Goal: Task Accomplishment & Management: Manage account settings

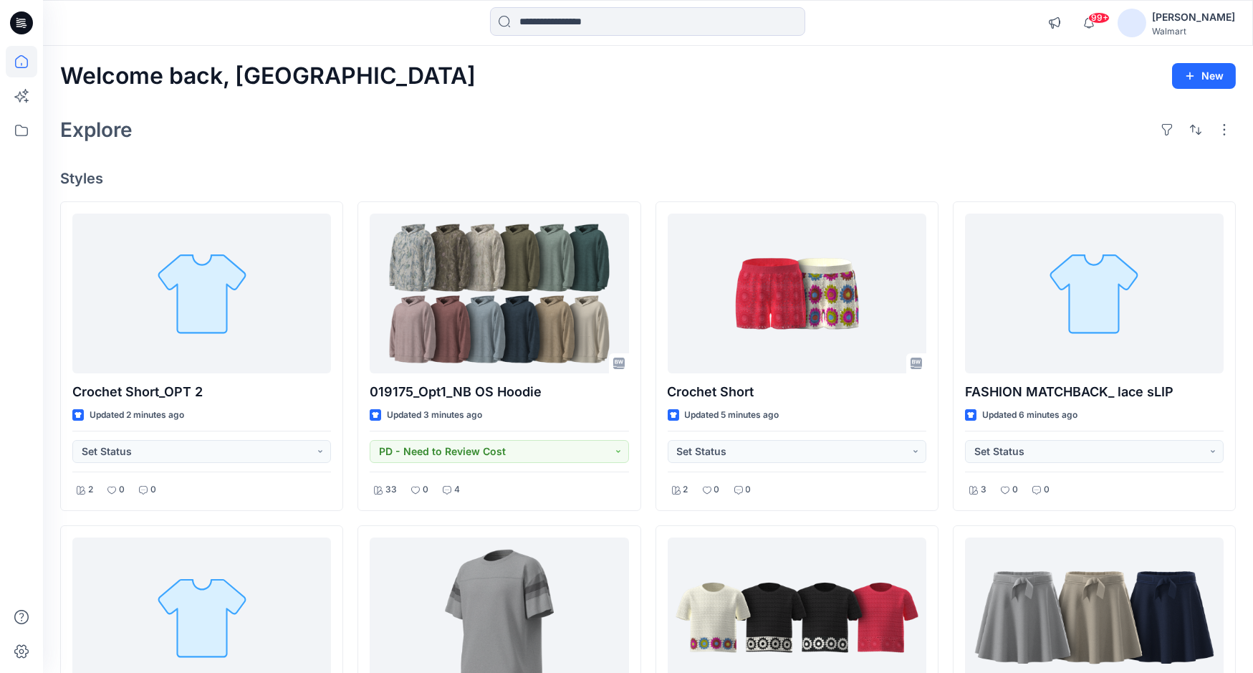
click at [1209, 15] on div "[PERSON_NAME]" at bounding box center [1193, 17] width 83 height 17
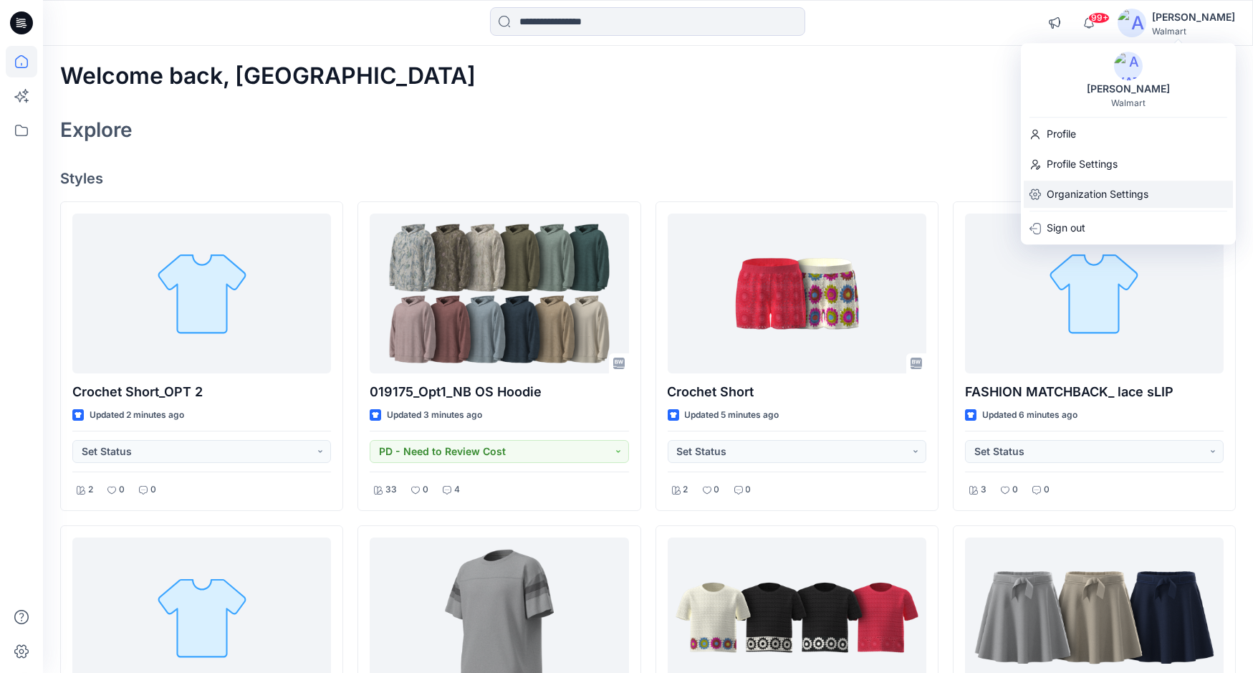
click at [1101, 197] on p "Organization Settings" at bounding box center [1098, 194] width 102 height 27
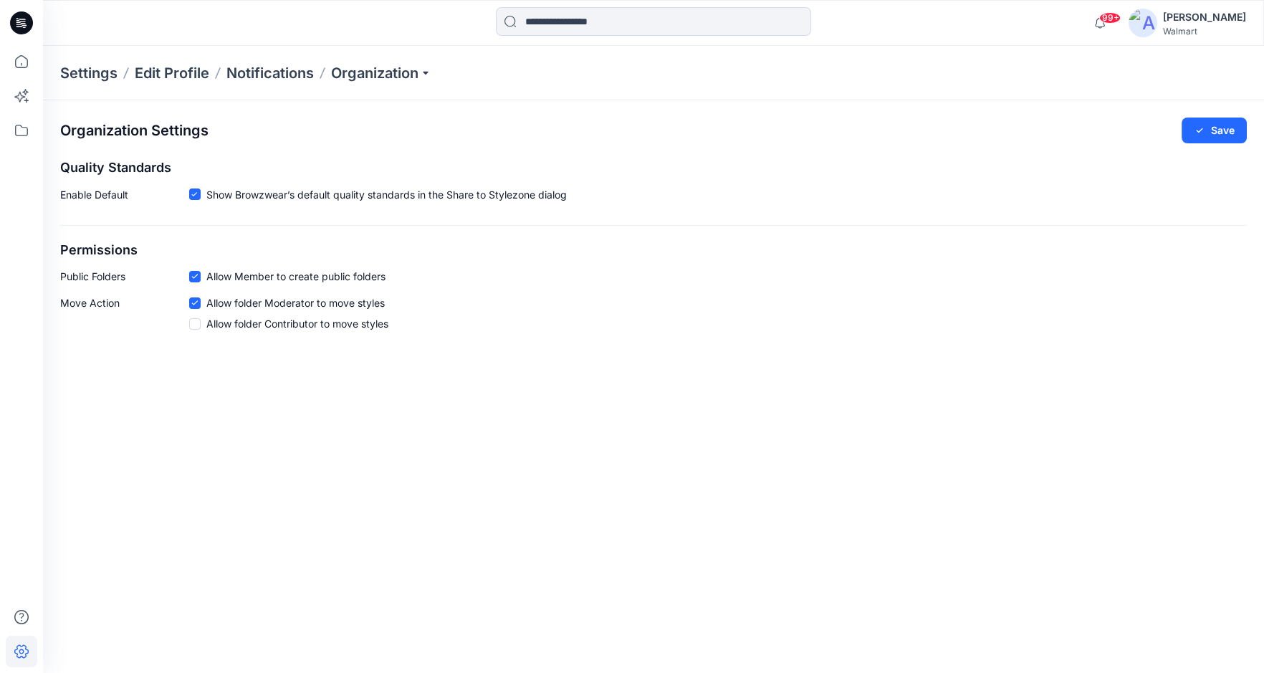
drag, startPoint x: 178, startPoint y: 416, endPoint x: 343, endPoint y: 643, distance: 279.7
click at [178, 416] on div "Organization Settings Save Quality Standards Enable Default Show Browzwear’s de…" at bounding box center [653, 386] width 1221 height 573
click at [398, 76] on p "Organization" at bounding box center [381, 73] width 100 height 20
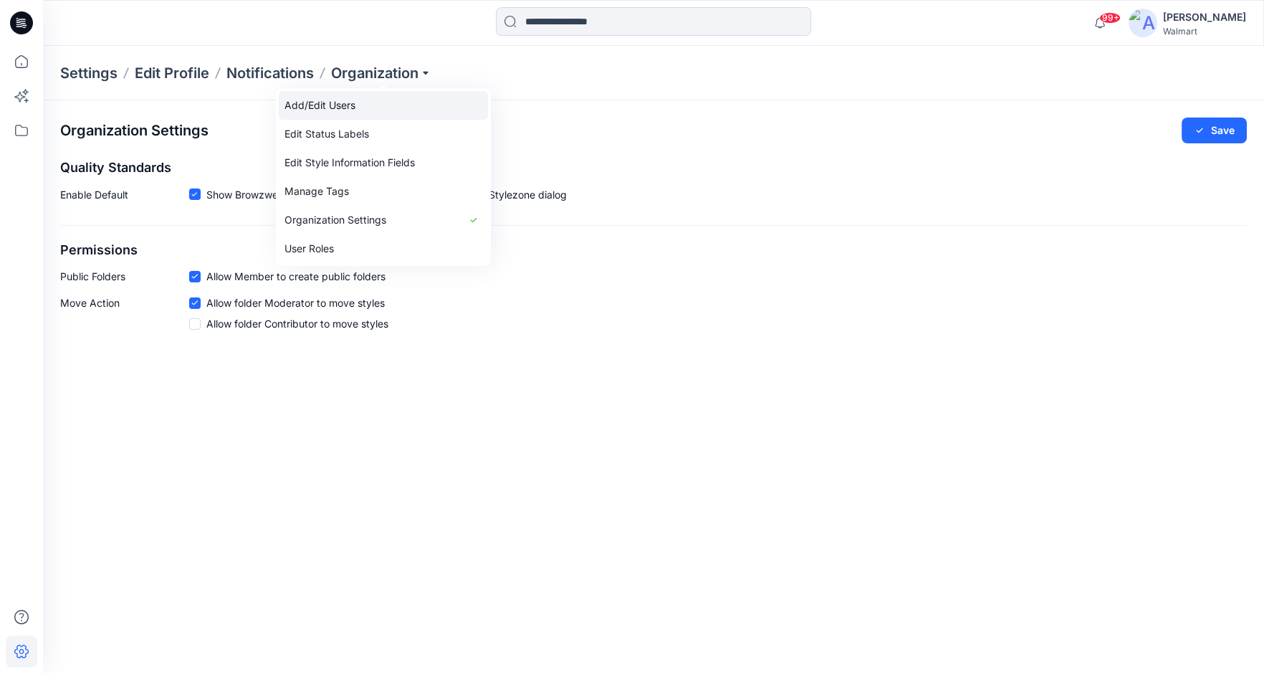
click at [346, 102] on link "Add/Edit Users" at bounding box center [383, 105] width 209 height 29
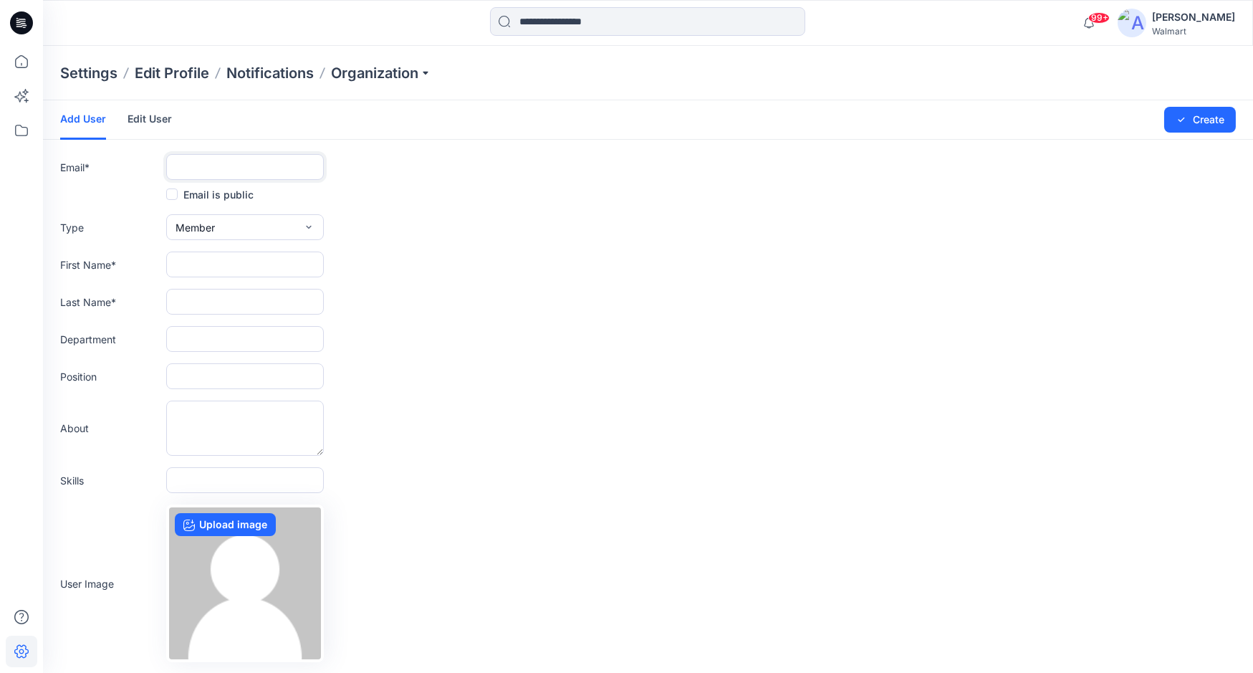
click at [206, 166] on input "text" at bounding box center [245, 167] width 158 height 26
paste input "**********"
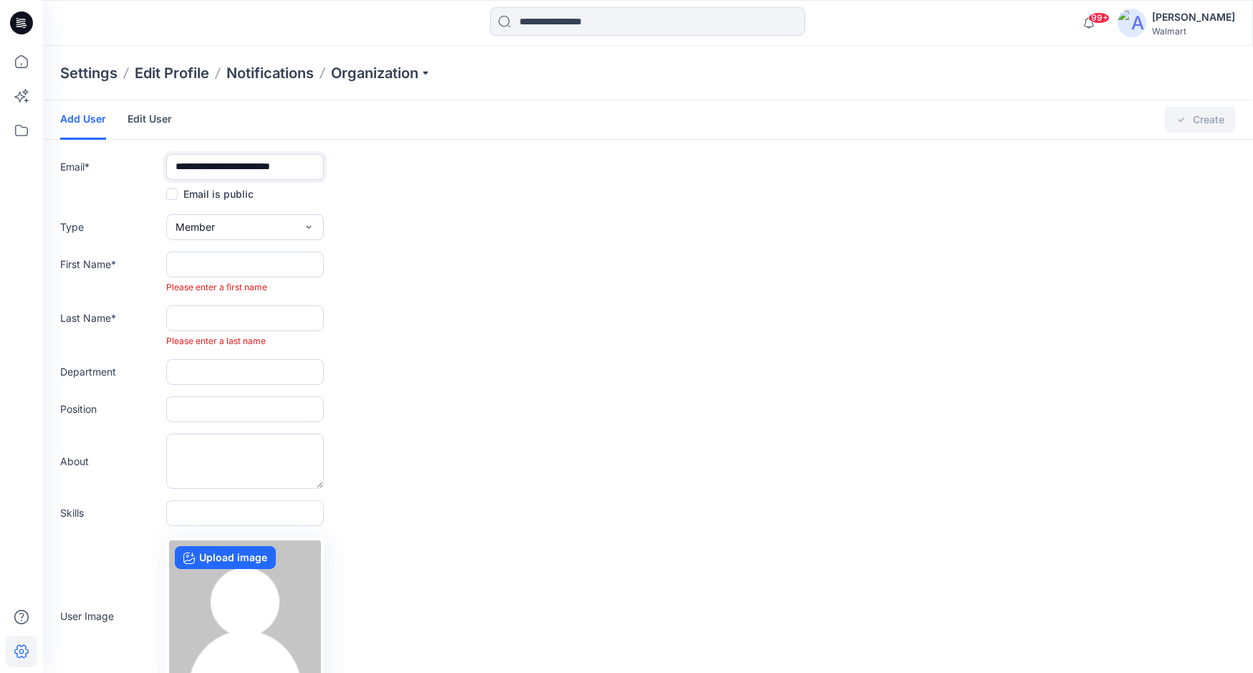
type input "**********"
click at [249, 262] on input "text" at bounding box center [245, 265] width 158 height 26
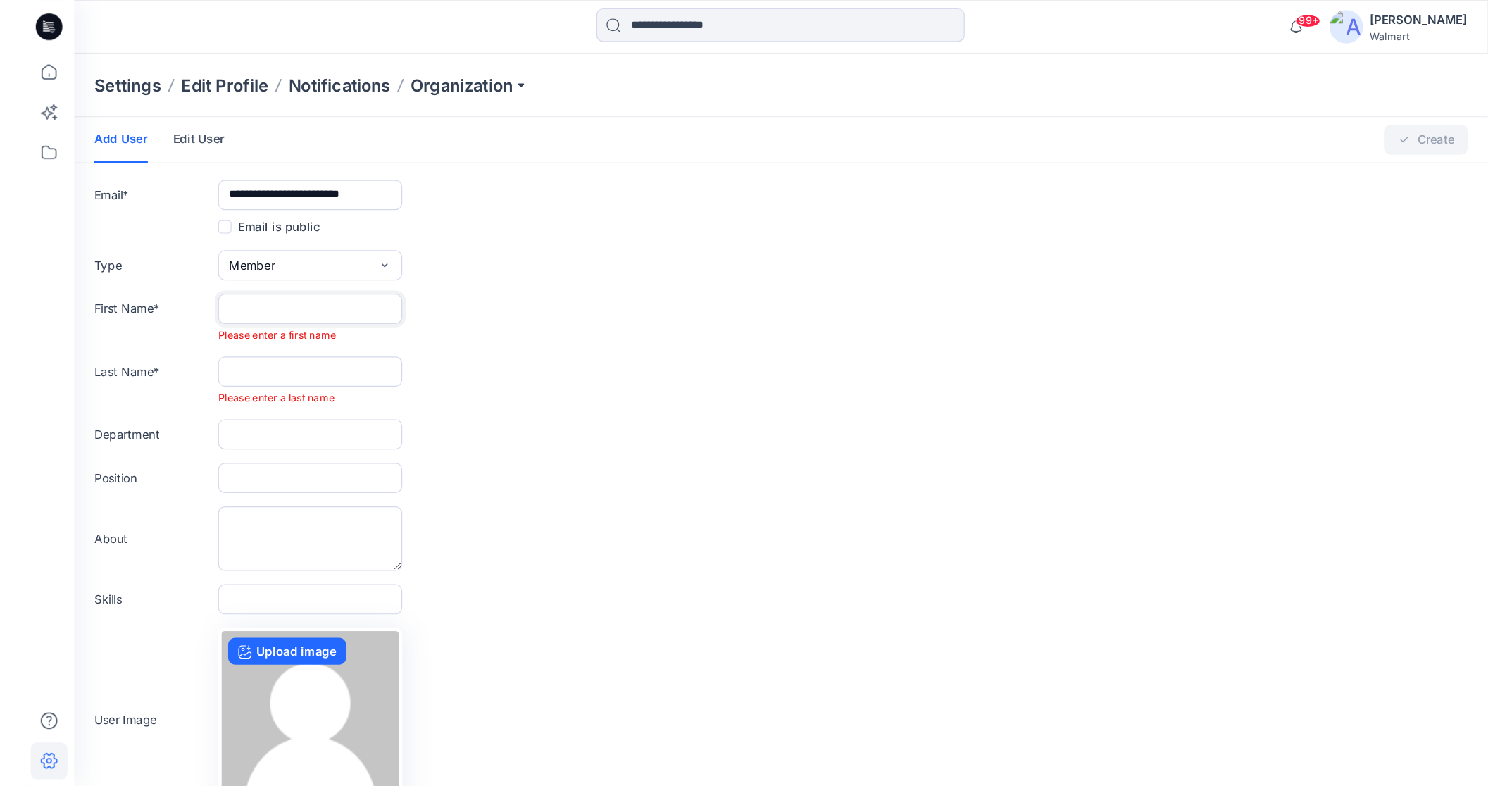
scroll to position [0, 0]
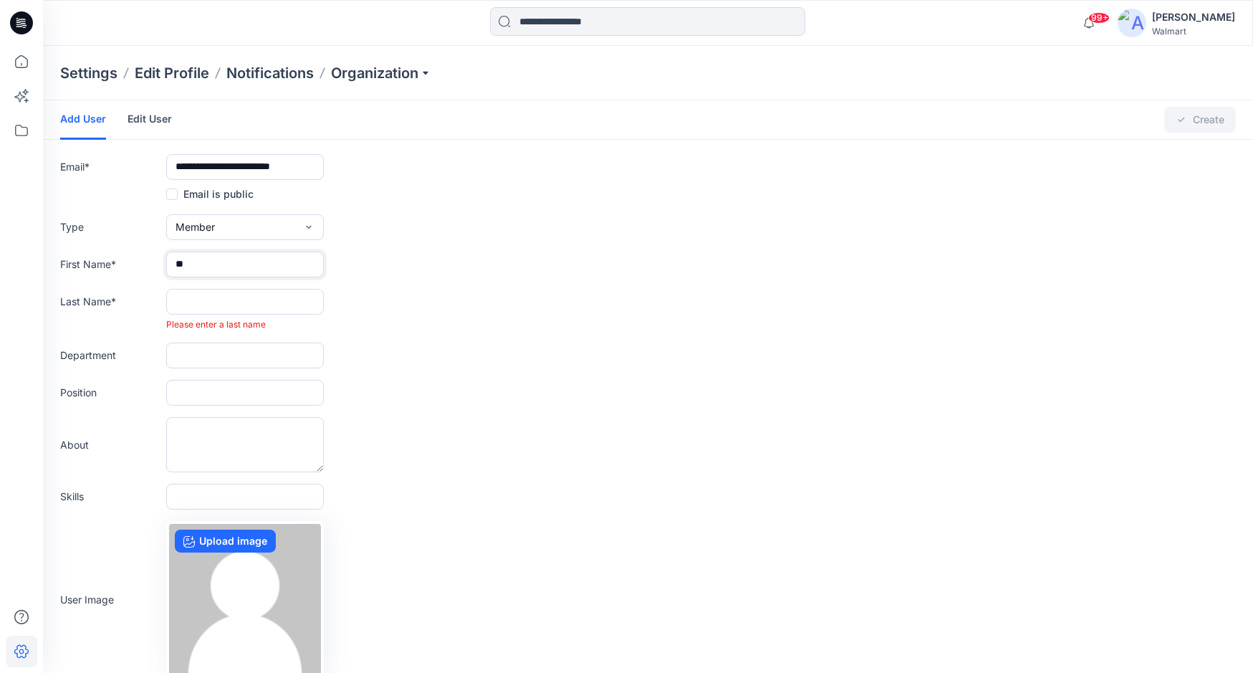
type input "*"
type input "*******"
click at [230, 302] on input "text" at bounding box center [245, 302] width 158 height 26
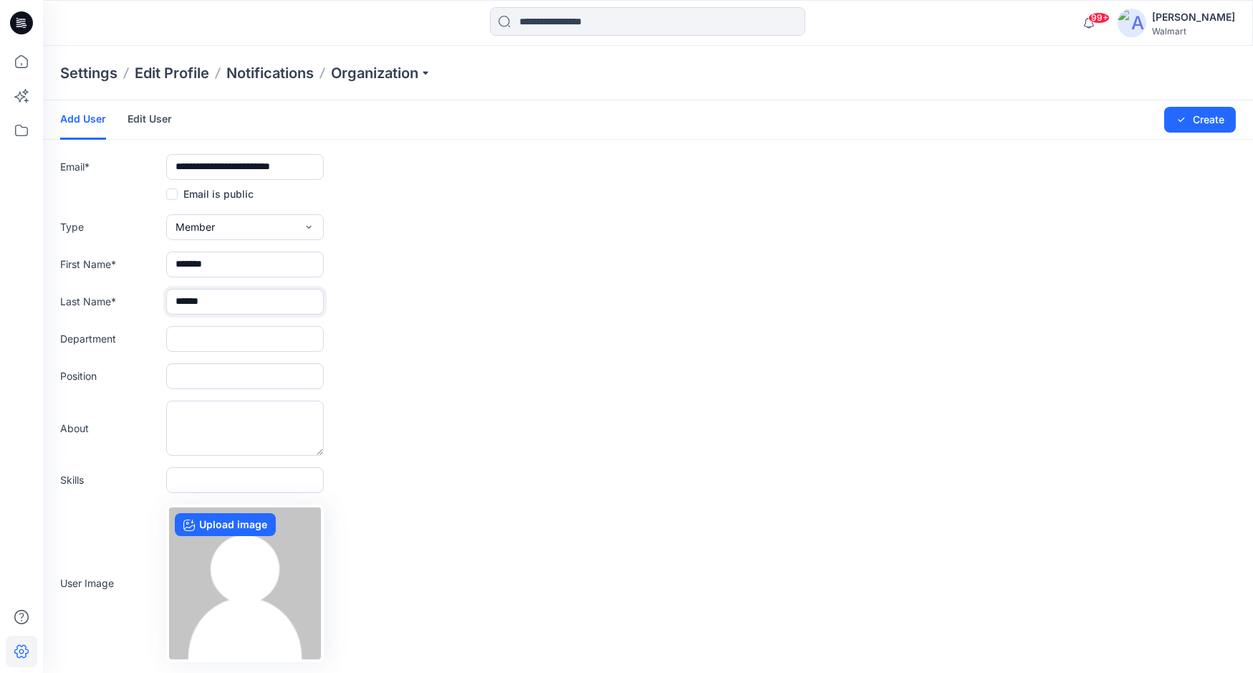
type input "******"
click at [646, 208] on form "**********" at bounding box center [648, 414] width 1210 height 628
click at [1210, 116] on button "Create" at bounding box center [1201, 120] width 72 height 26
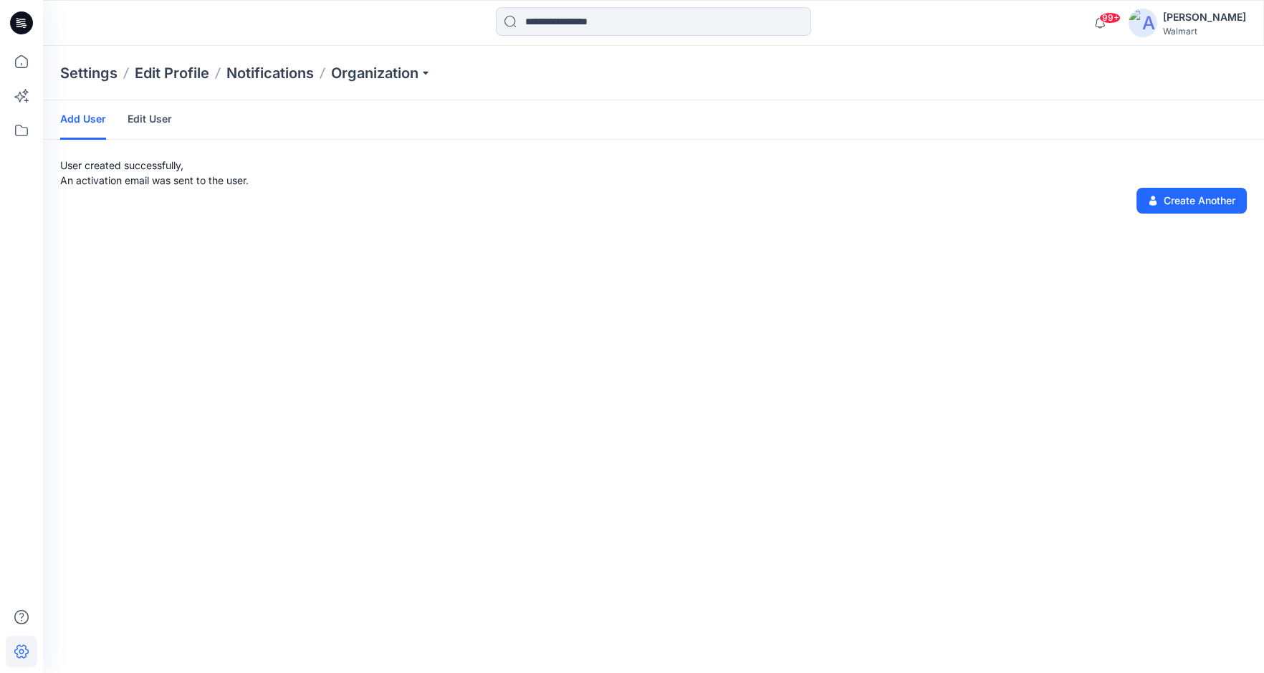
drag, startPoint x: 299, startPoint y: 259, endPoint x: 340, endPoint y: 242, distance: 44.6
click at [314, 253] on div "Add User Edit User User created successfully, An activation email was sent to t…" at bounding box center [653, 386] width 1221 height 573
click at [1217, 15] on div "[PERSON_NAME]" at bounding box center [1204, 17] width 83 height 17
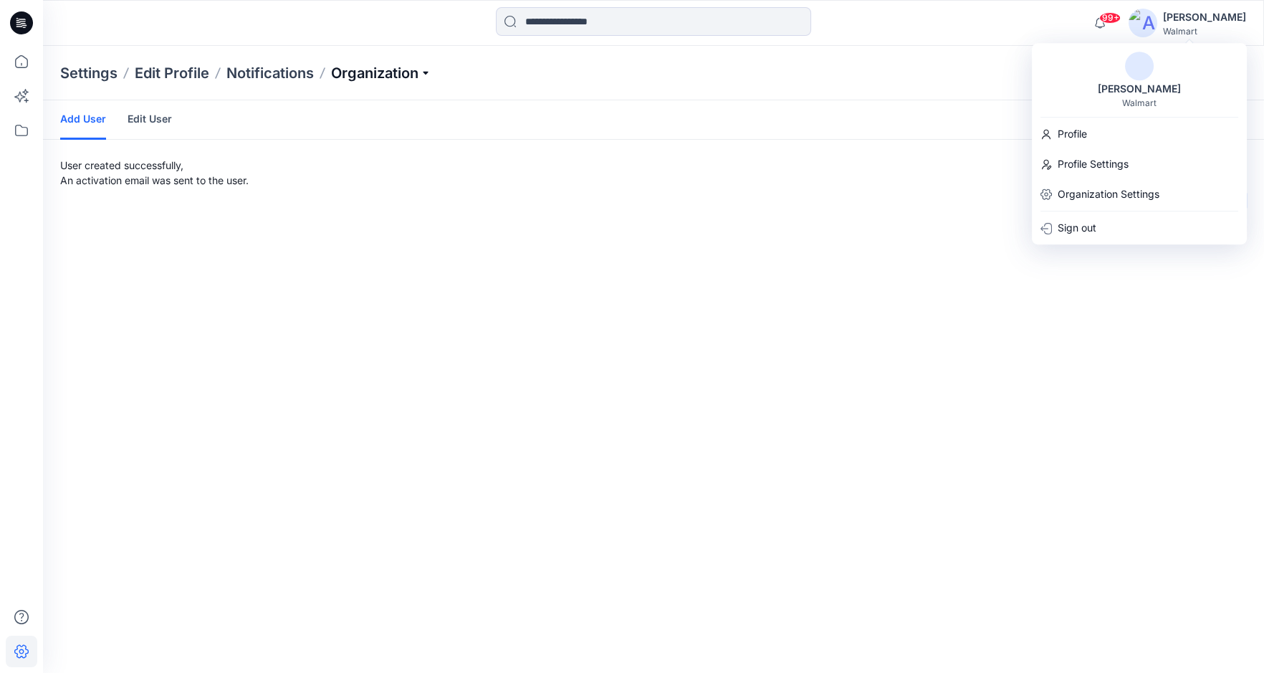
click at [431, 71] on p "Organization" at bounding box center [381, 73] width 100 height 20
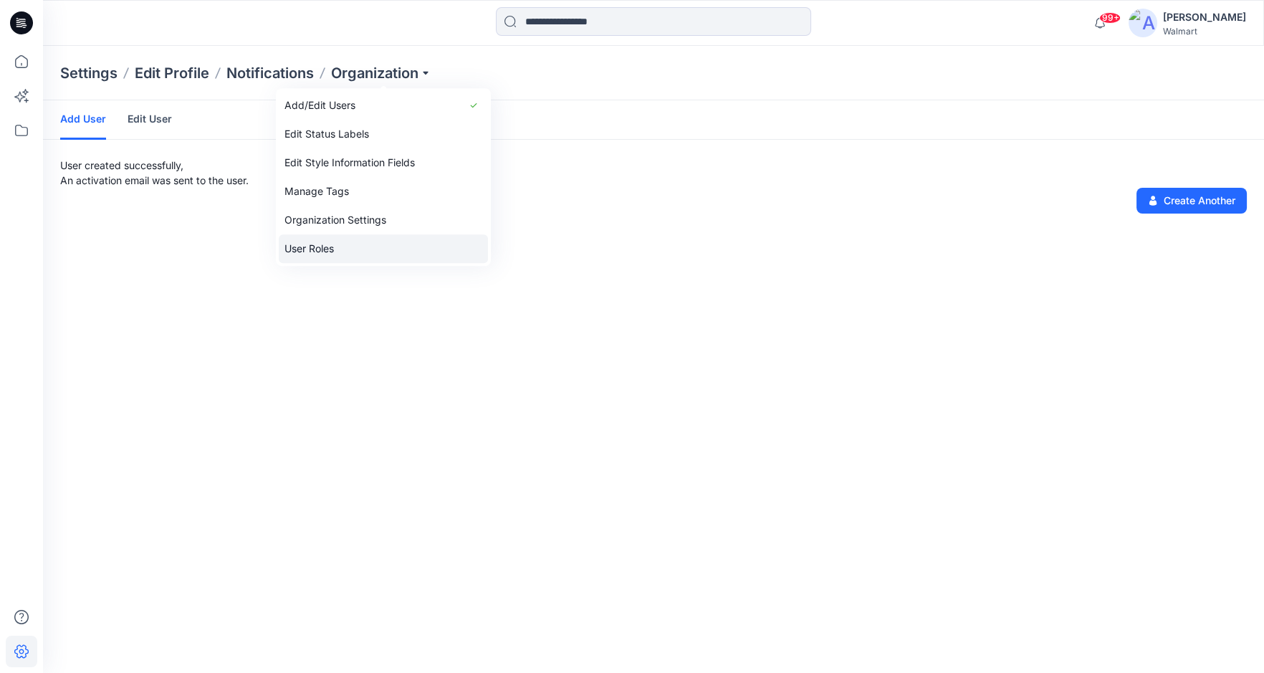
click at [312, 254] on link "User Roles" at bounding box center [383, 248] width 209 height 29
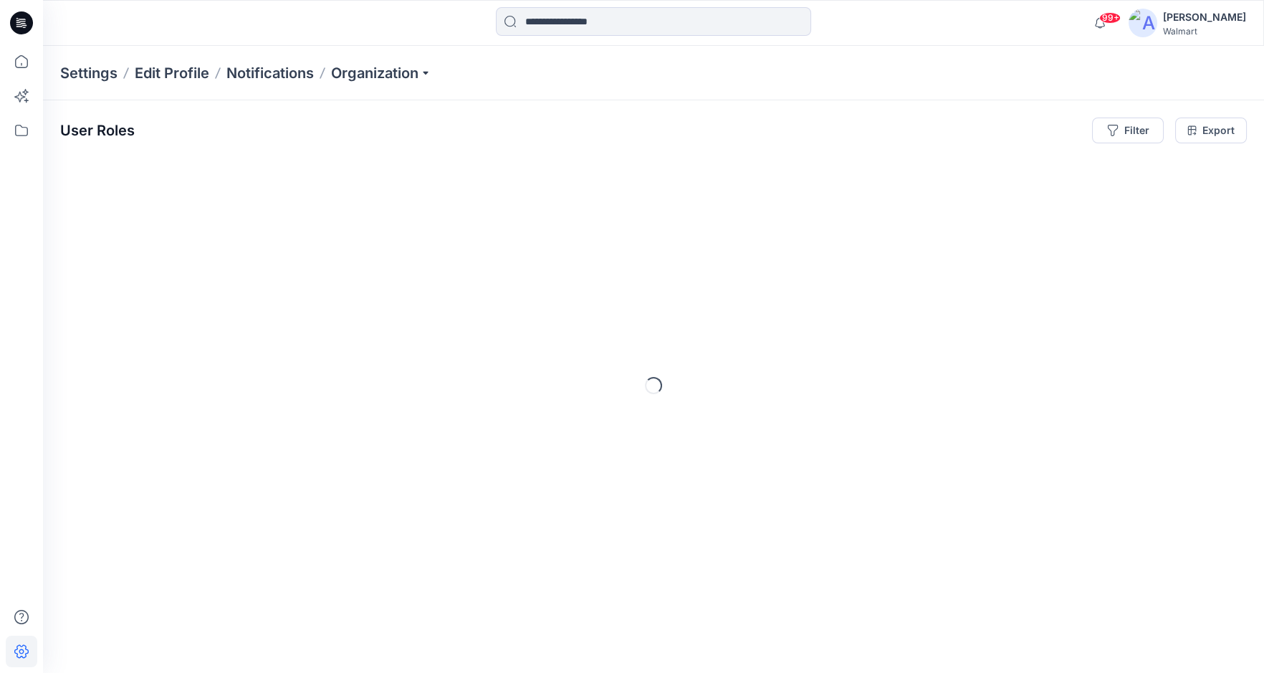
click at [540, 363] on div "Loading..." at bounding box center [653, 386] width 1187 height 462
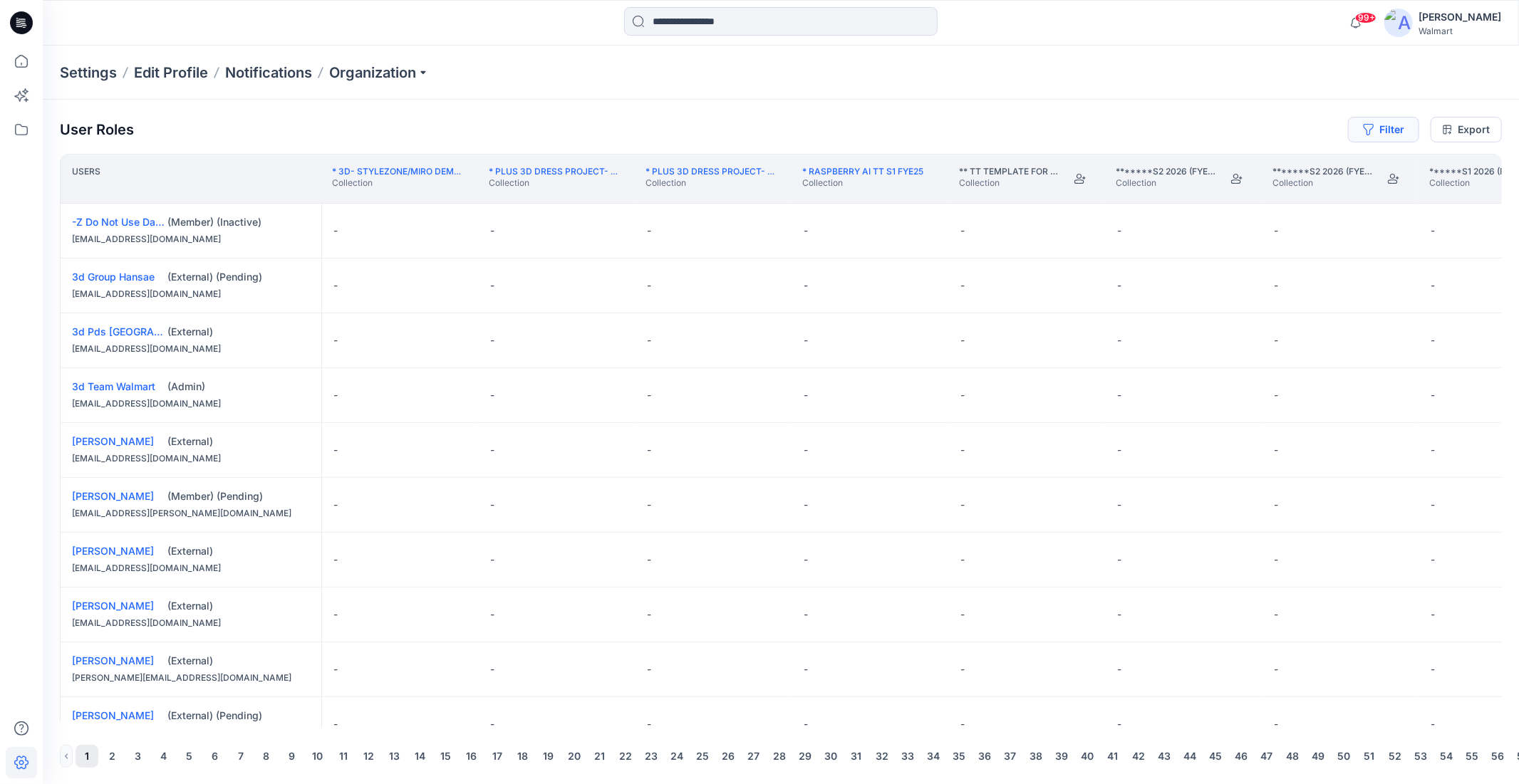
click at [1256, 132] on button "Filter" at bounding box center [1384, 130] width 72 height 26
click at [1256, 163] on div at bounding box center [1332, 167] width 147 height 18
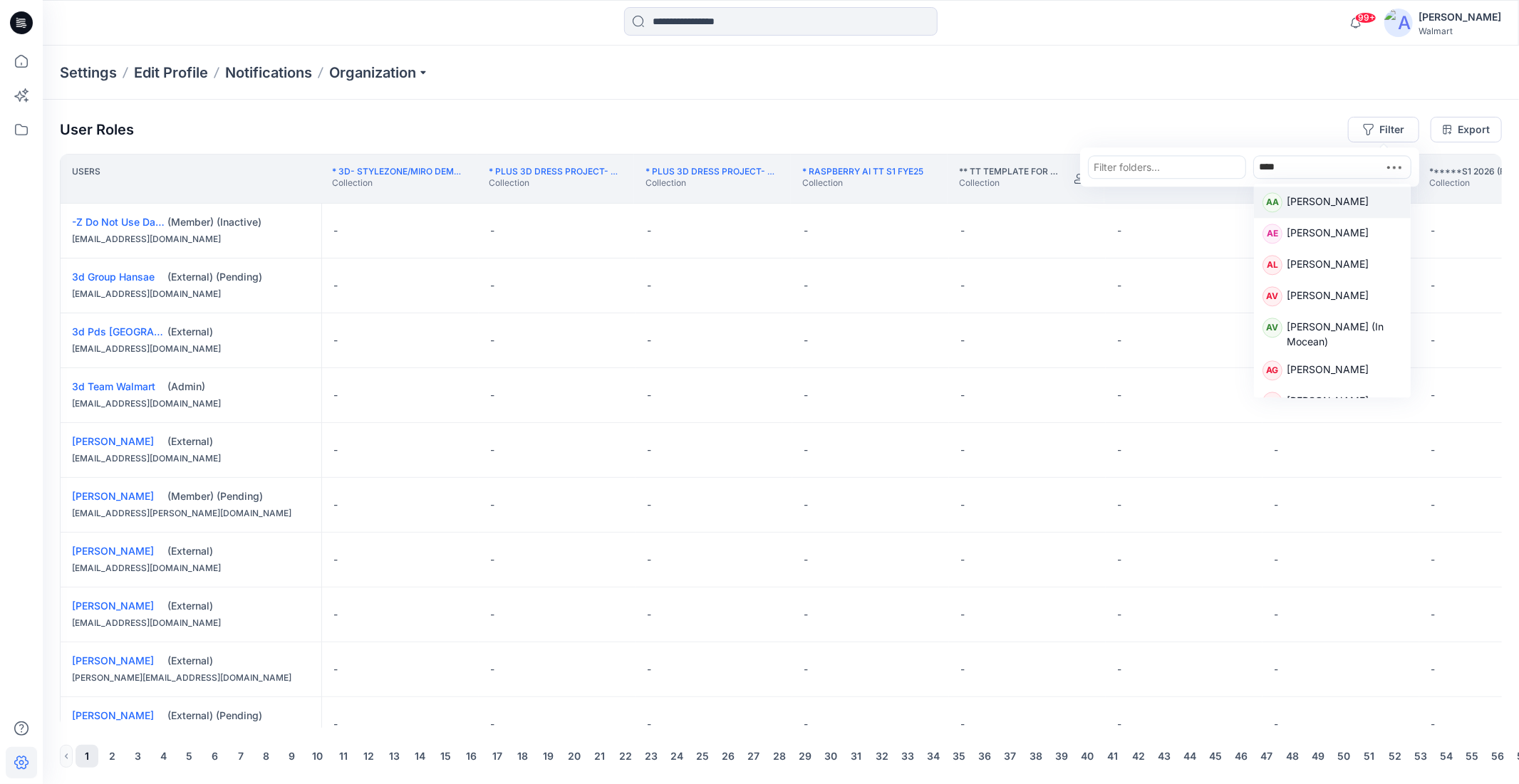
type input "****"
click at [1256, 207] on p "[PERSON_NAME]" at bounding box center [1327, 203] width 82 height 19
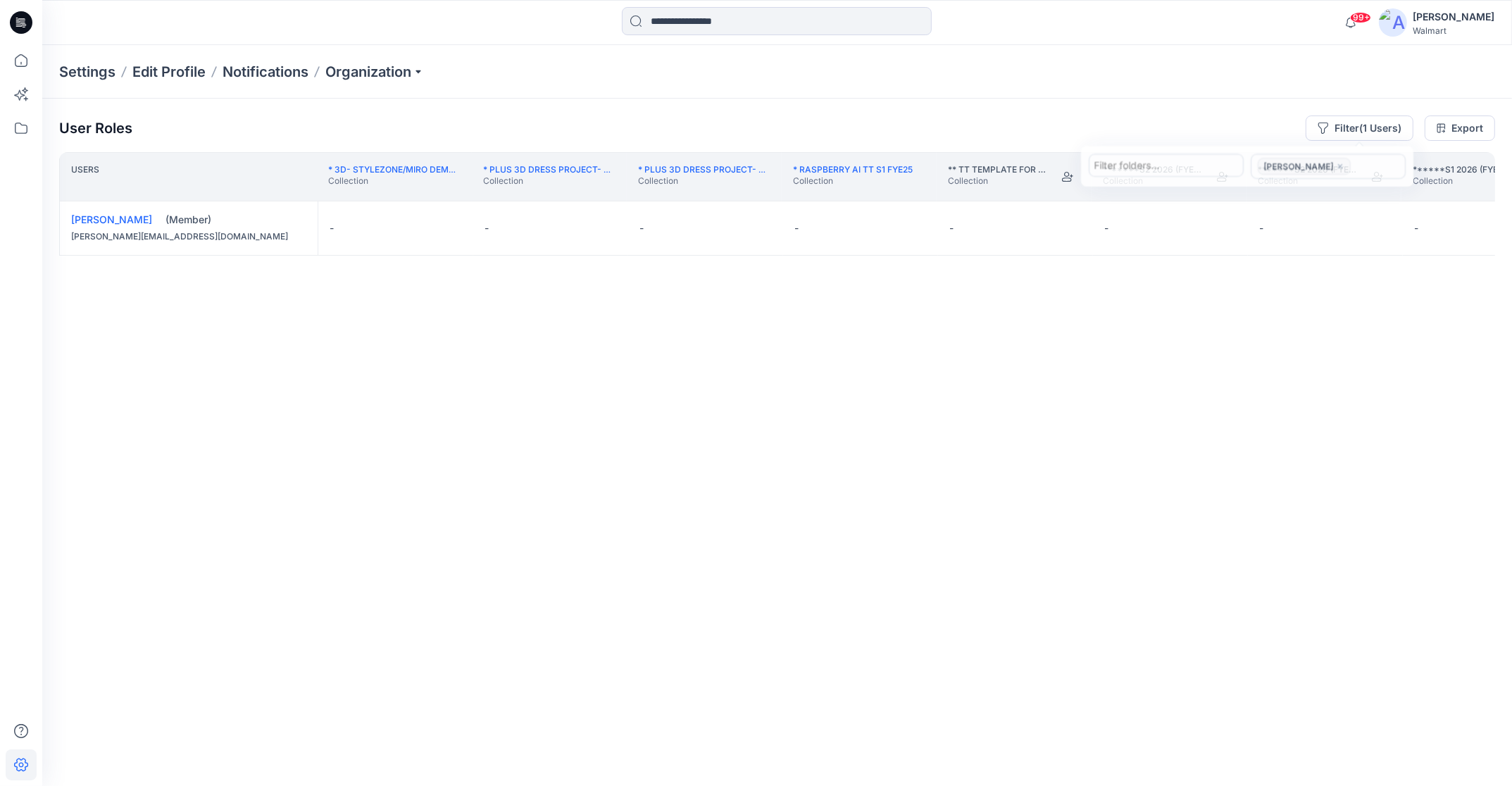
click at [1241, 71] on div "Settings Edit Profile Notifications Organization" at bounding box center [777, 72] width 1470 height 53
click at [1241, 198] on th "******S1 2026 (FYE27) D26 SEASONAL EVENTS Collection" at bounding box center [1479, 177] width 155 height 49
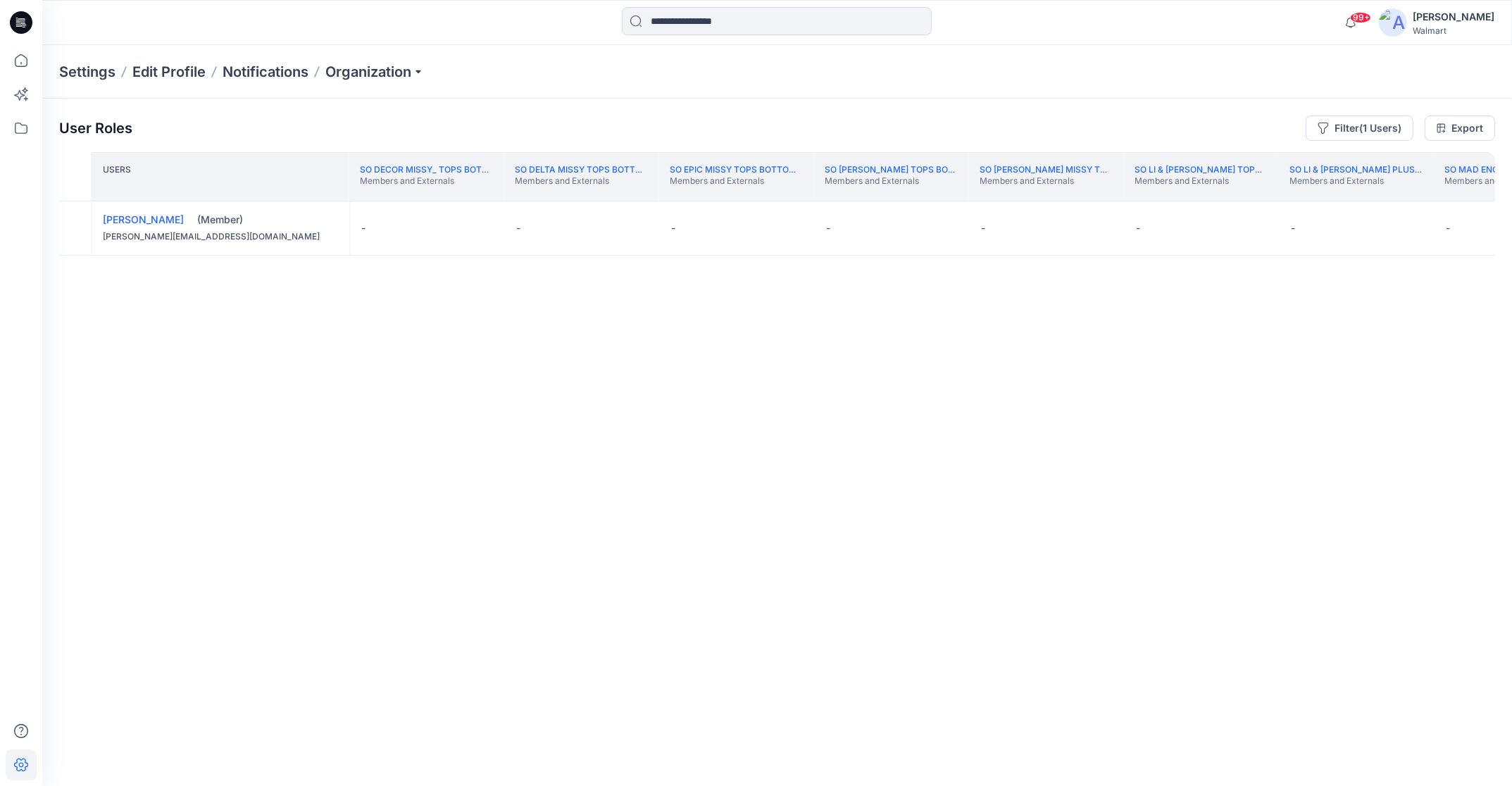
scroll to position [0, 219236]
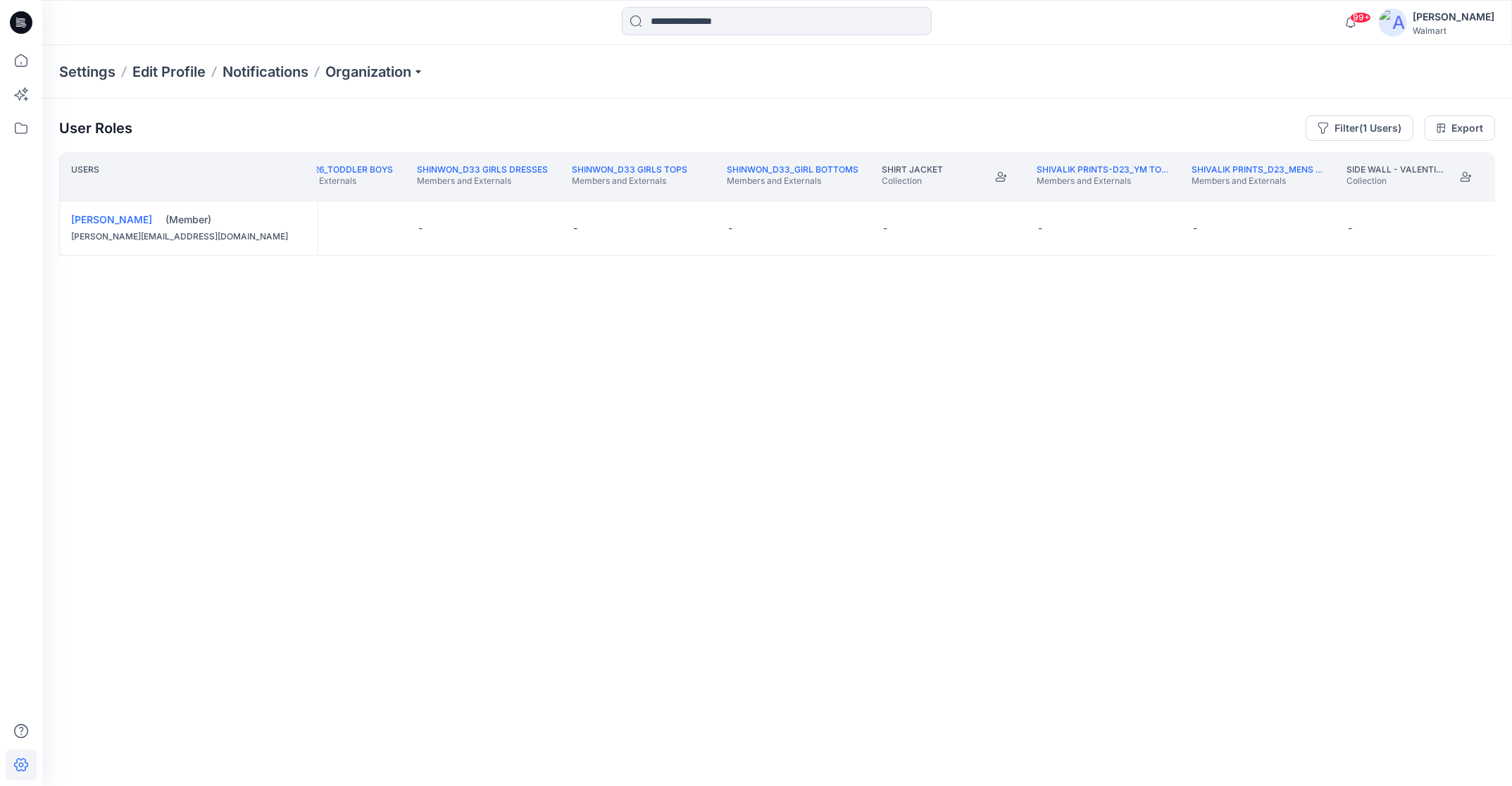
click at [338, 187] on p "Members and Externals" at bounding box center [327, 180] width 131 height 11
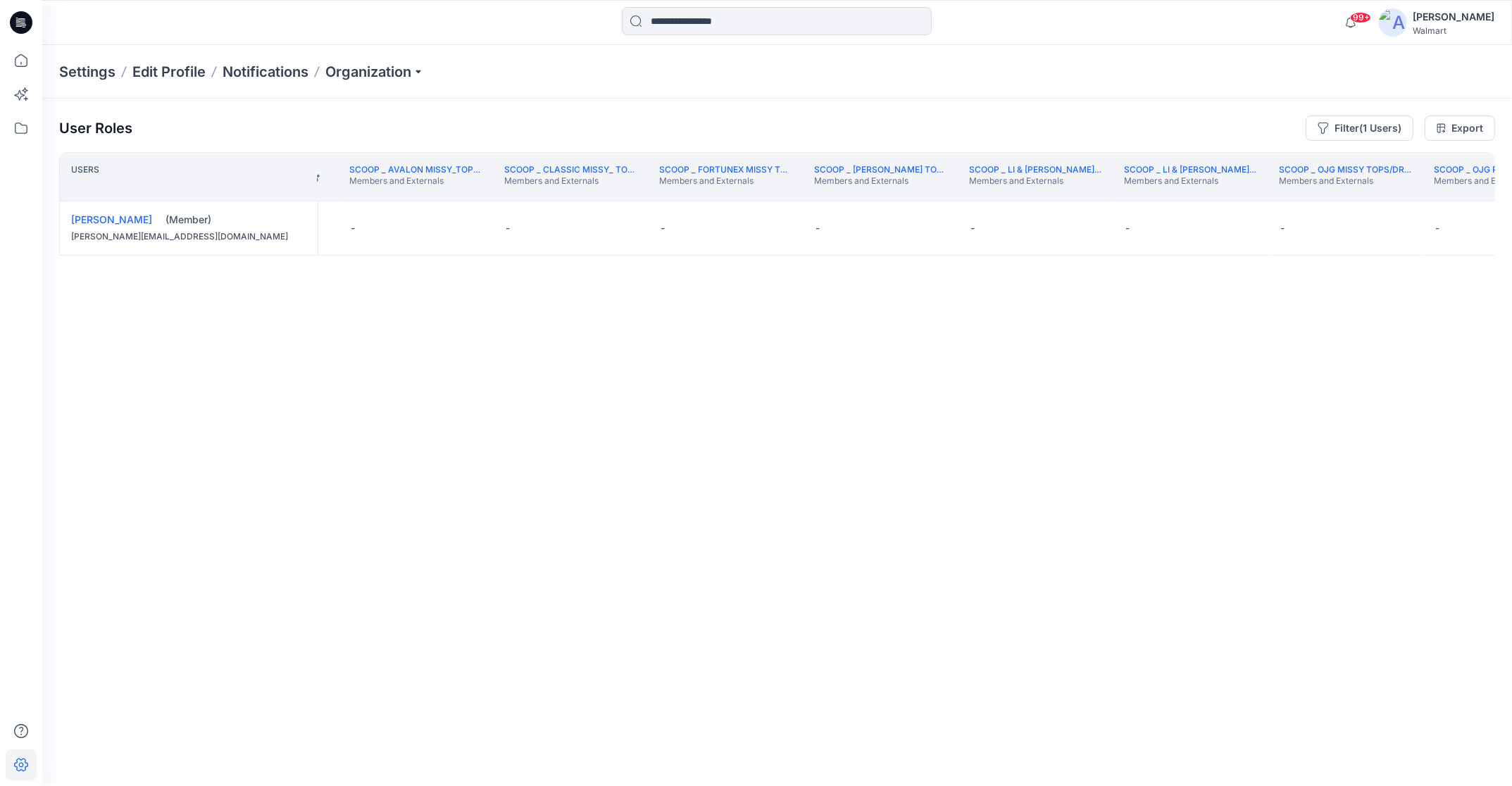
scroll to position [0, 210322]
click at [472, 227] on button "Edit Role" at bounding box center [469, 228] width 26 height 26
click at [401, 339] on button "Moderator" at bounding box center [401, 338] width 152 height 26
click at [626, 225] on button "Edit Role" at bounding box center [623, 228] width 26 height 26
click at [569, 342] on button "Moderator" at bounding box center [556, 338] width 152 height 26
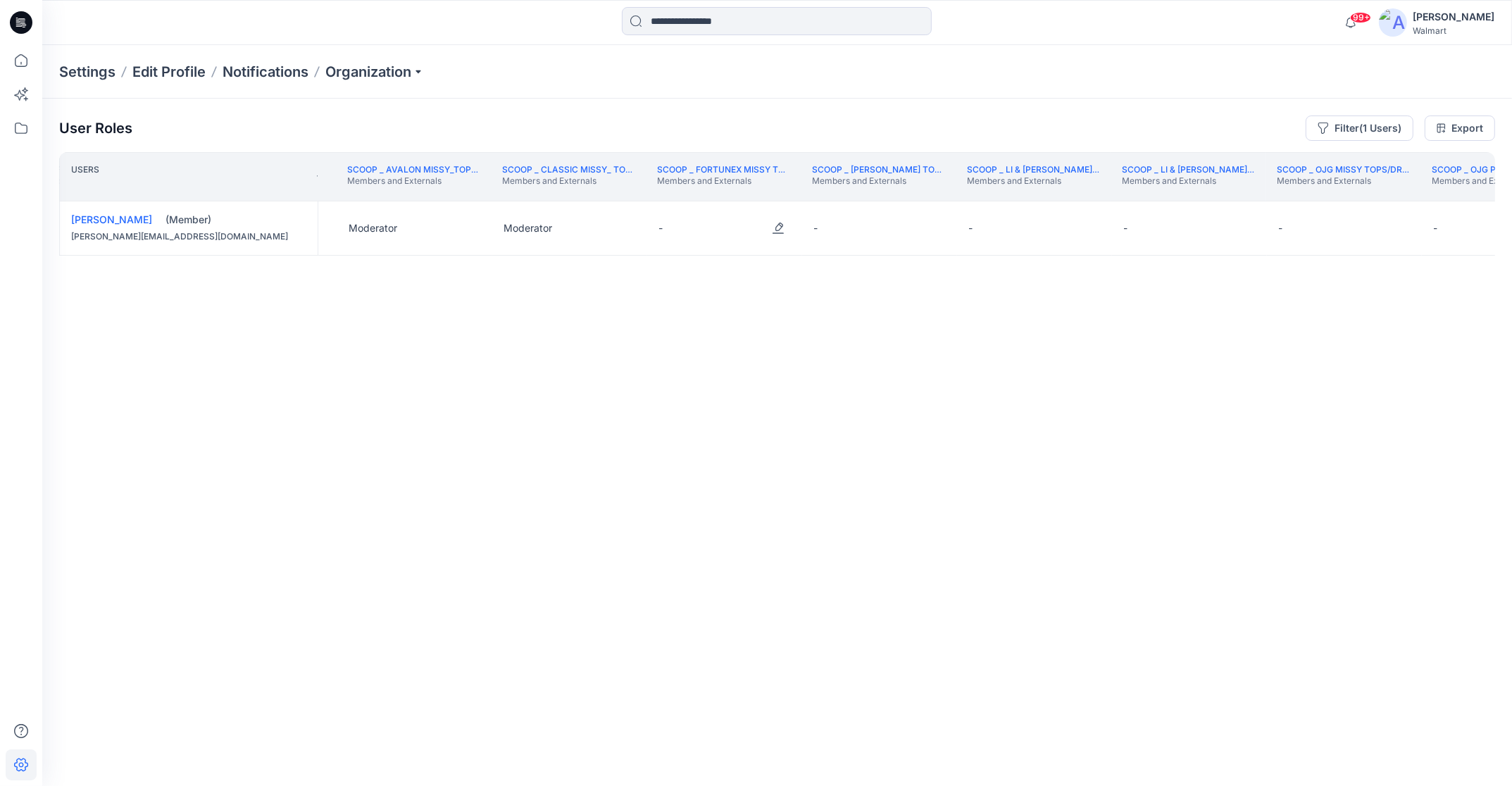
click at [783, 234] on button "Edit Role" at bounding box center [778, 228] width 26 height 26
click at [774, 227] on button "Edit Role" at bounding box center [778, 228] width 26 height 26
click at [742, 338] on button "Moderator" at bounding box center [711, 338] width 152 height 26
click at [936, 225] on button "Edit Role" at bounding box center [933, 228] width 26 height 26
click at [880, 348] on button "Moderator" at bounding box center [866, 338] width 152 height 26
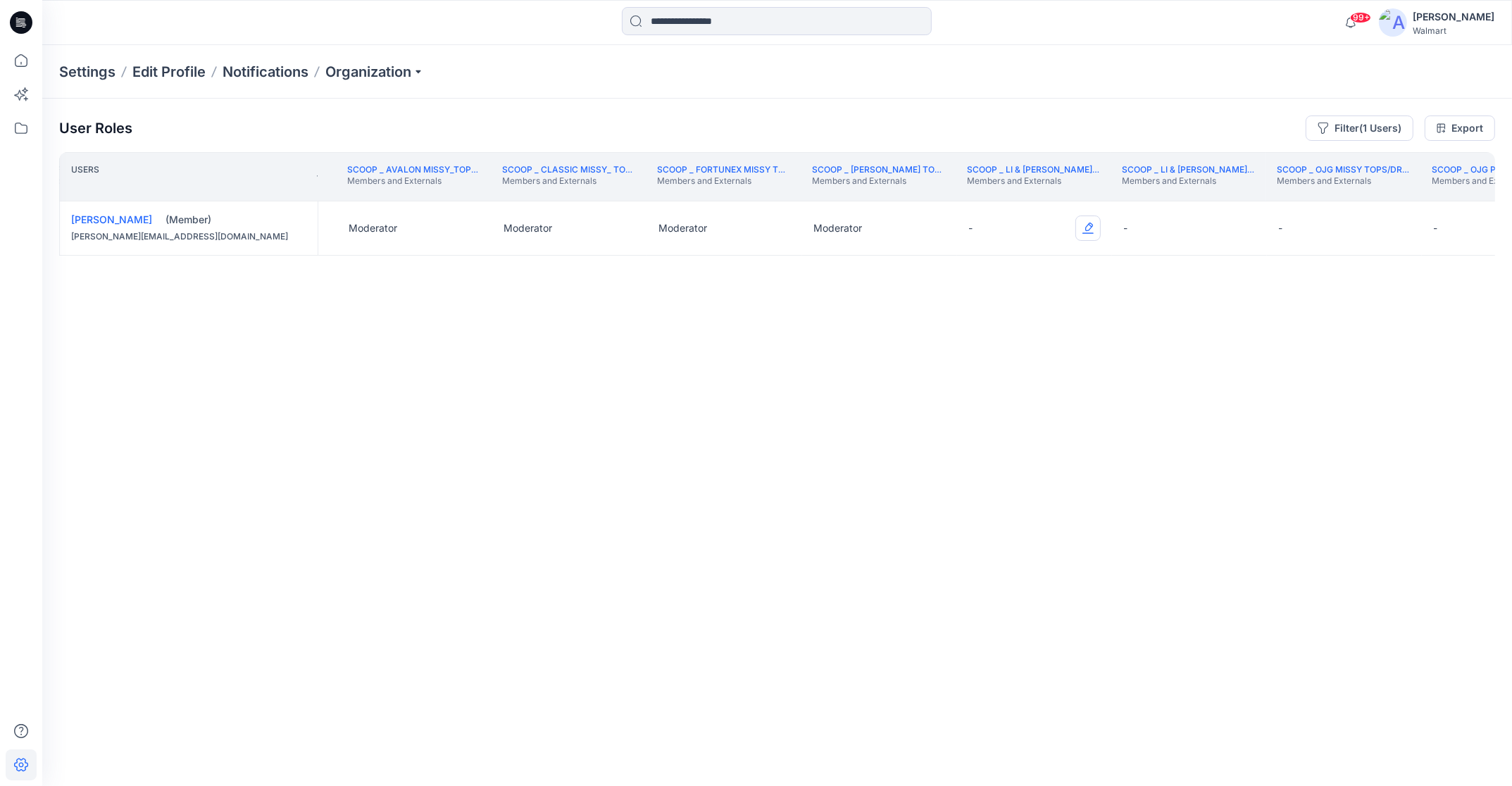
click at [1091, 227] on button "Edit Role" at bounding box center [1088, 228] width 26 height 26
click at [1040, 341] on button "Moderator" at bounding box center [1021, 338] width 152 height 26
click at [1241, 223] on button "Edit Role" at bounding box center [1243, 228] width 26 height 26
click at [1193, 342] on button "Moderator" at bounding box center [1175, 338] width 152 height 26
click at [1241, 187] on th "Scoop _ OJG Missy Tops/Dresses/Bottoms/Jackets Members and Externals" at bounding box center [1343, 177] width 155 height 49
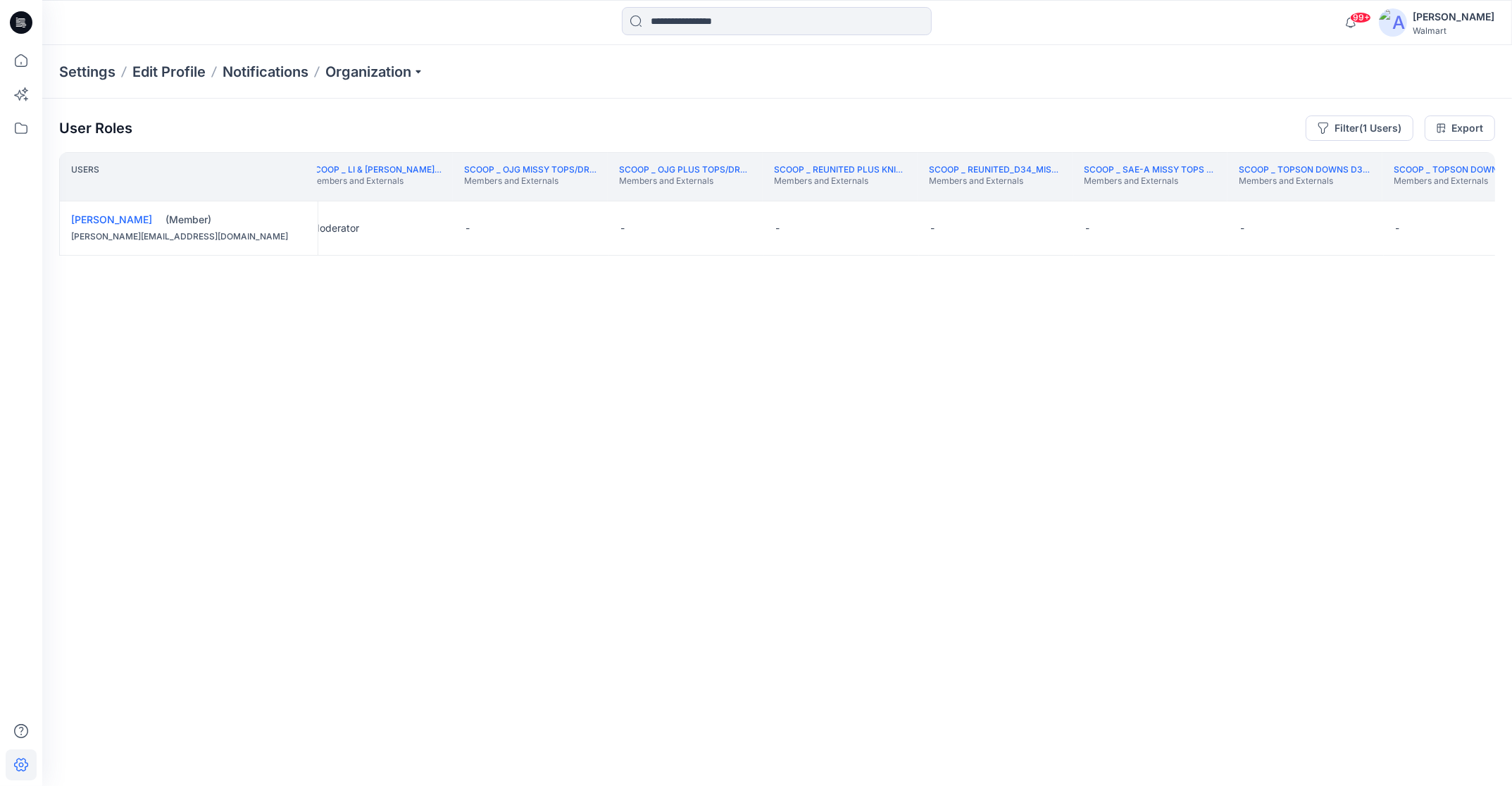
scroll to position [0, 211135]
click at [585, 233] on button "Edit Role" at bounding box center [586, 228] width 26 height 26
click at [551, 328] on button "Moderator" at bounding box center [518, 338] width 152 height 26
click at [1049, 227] on button "Edit Role" at bounding box center [1050, 228] width 26 height 26
click at [1000, 339] on button "Moderator" at bounding box center [982, 338] width 152 height 26
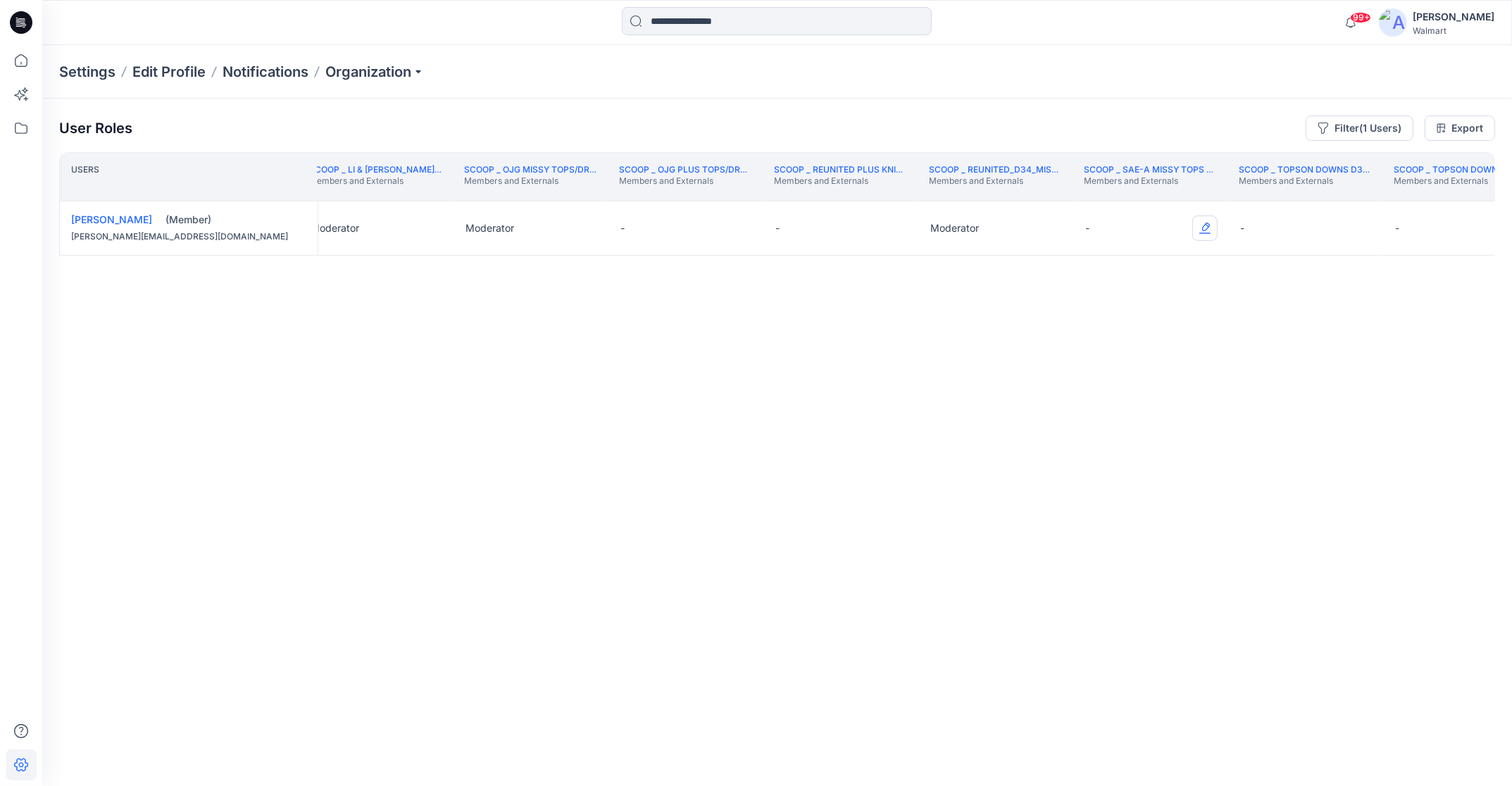
click at [1209, 230] on button "Edit Role" at bounding box center [1204, 228] width 26 height 26
click at [1167, 343] on button "Moderator" at bounding box center [1138, 338] width 152 height 26
click at [1241, 226] on button "Edit Role" at bounding box center [1360, 228] width 26 height 26
click at [1241, 337] on button "Moderator" at bounding box center [1292, 338] width 152 height 26
click at [1241, 191] on th "Scoop _ Topson Downs Plus Knits / Woven Members and Externals" at bounding box center [1460, 177] width 155 height 49
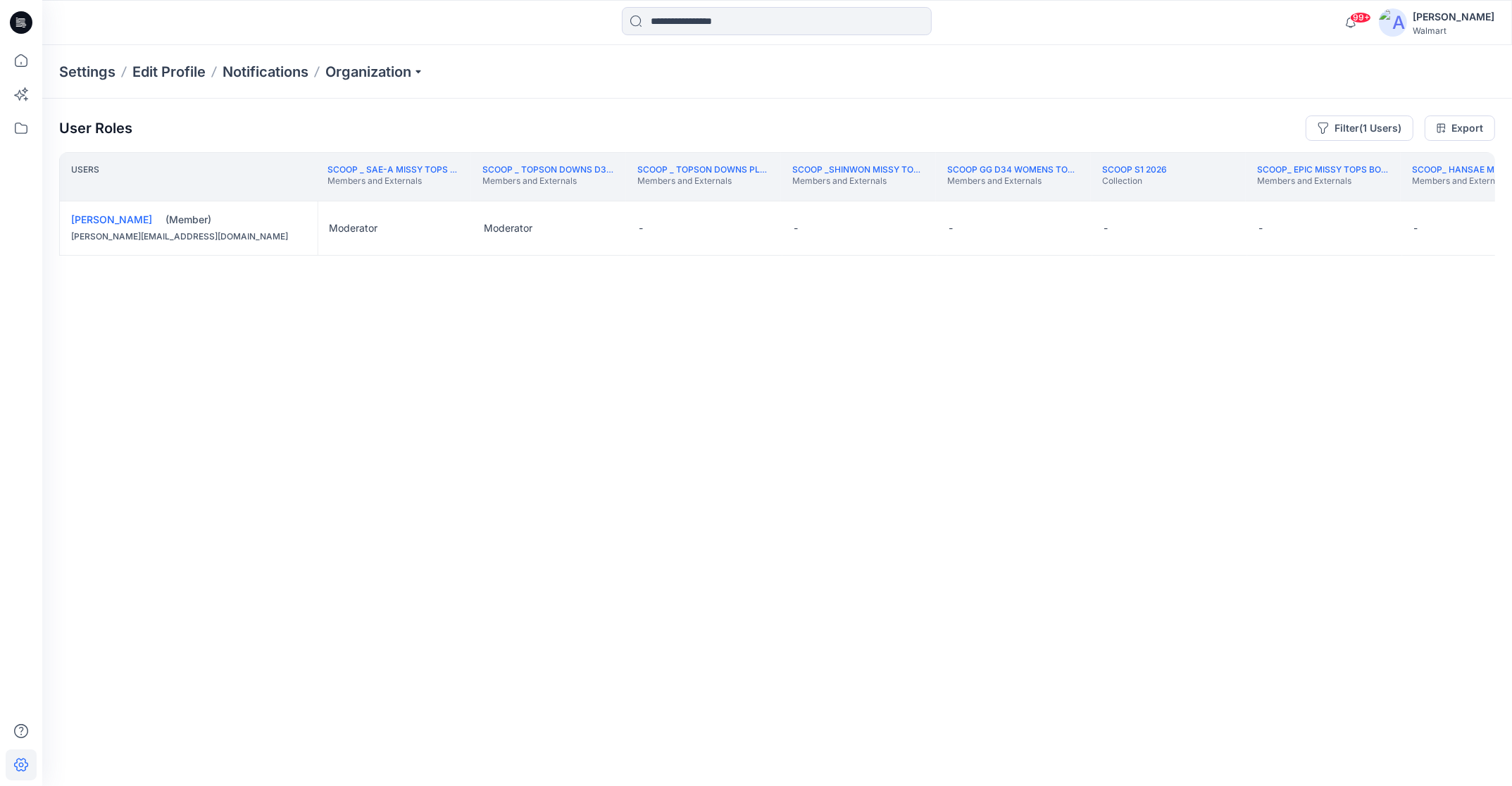
scroll to position [0, 211891]
click at [916, 229] on button "Edit Role" at bounding box center [913, 228] width 26 height 26
click at [846, 333] on button "Moderator" at bounding box center [845, 338] width 152 height 26
click at [1071, 225] on button "Edit Role" at bounding box center [1067, 228] width 26 height 26
click at [1015, 339] on button "Moderator" at bounding box center [1000, 338] width 152 height 26
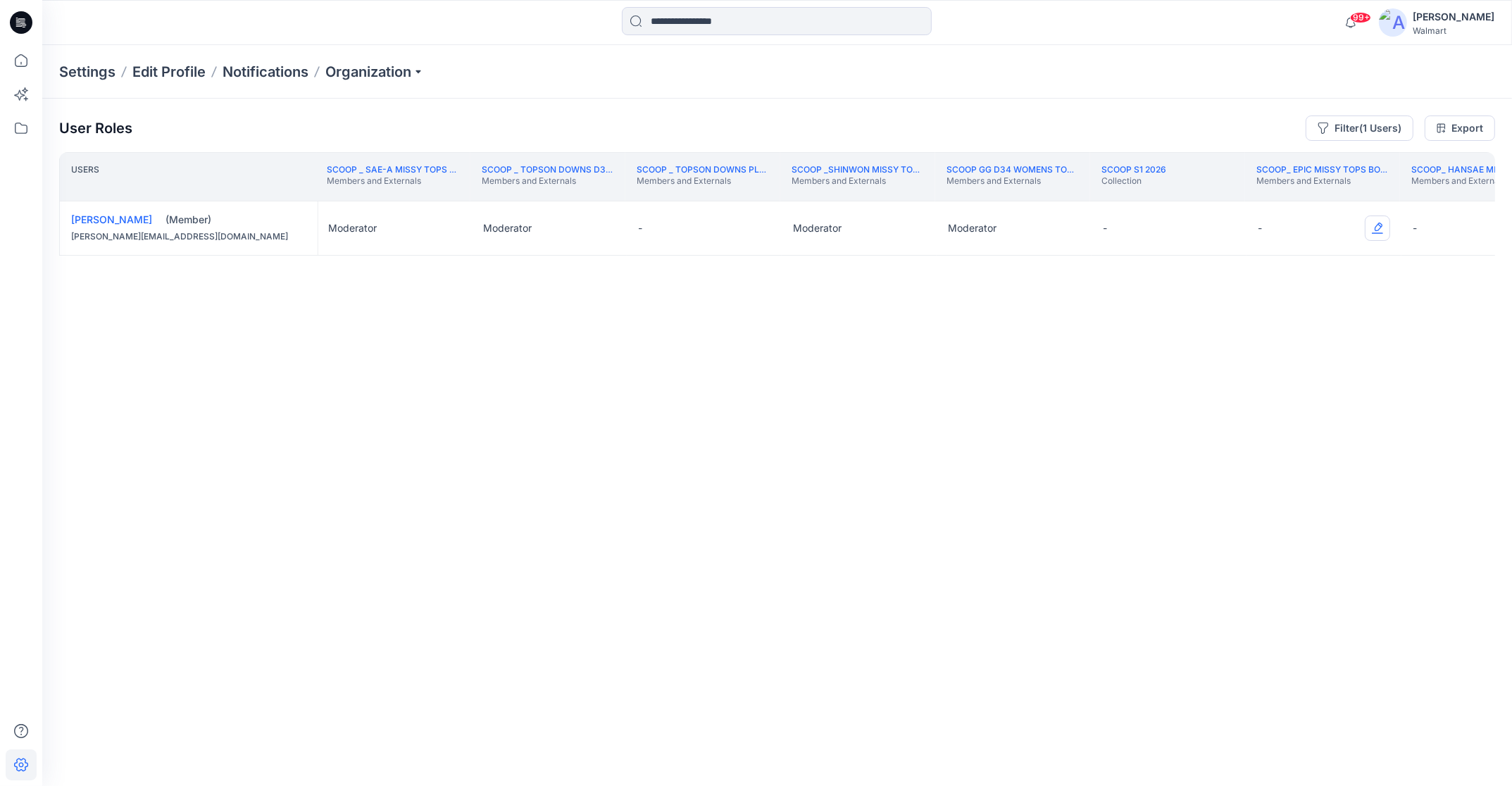
click at [1241, 232] on button "Edit Role" at bounding box center [1377, 228] width 26 height 26
click at [1241, 336] on button "Moderator" at bounding box center [1310, 338] width 152 height 26
click at [1241, 191] on th "Scoop_ Hansae Missy Tops Bottoms Dress Members and Externals" at bounding box center [1478, 177] width 155 height 49
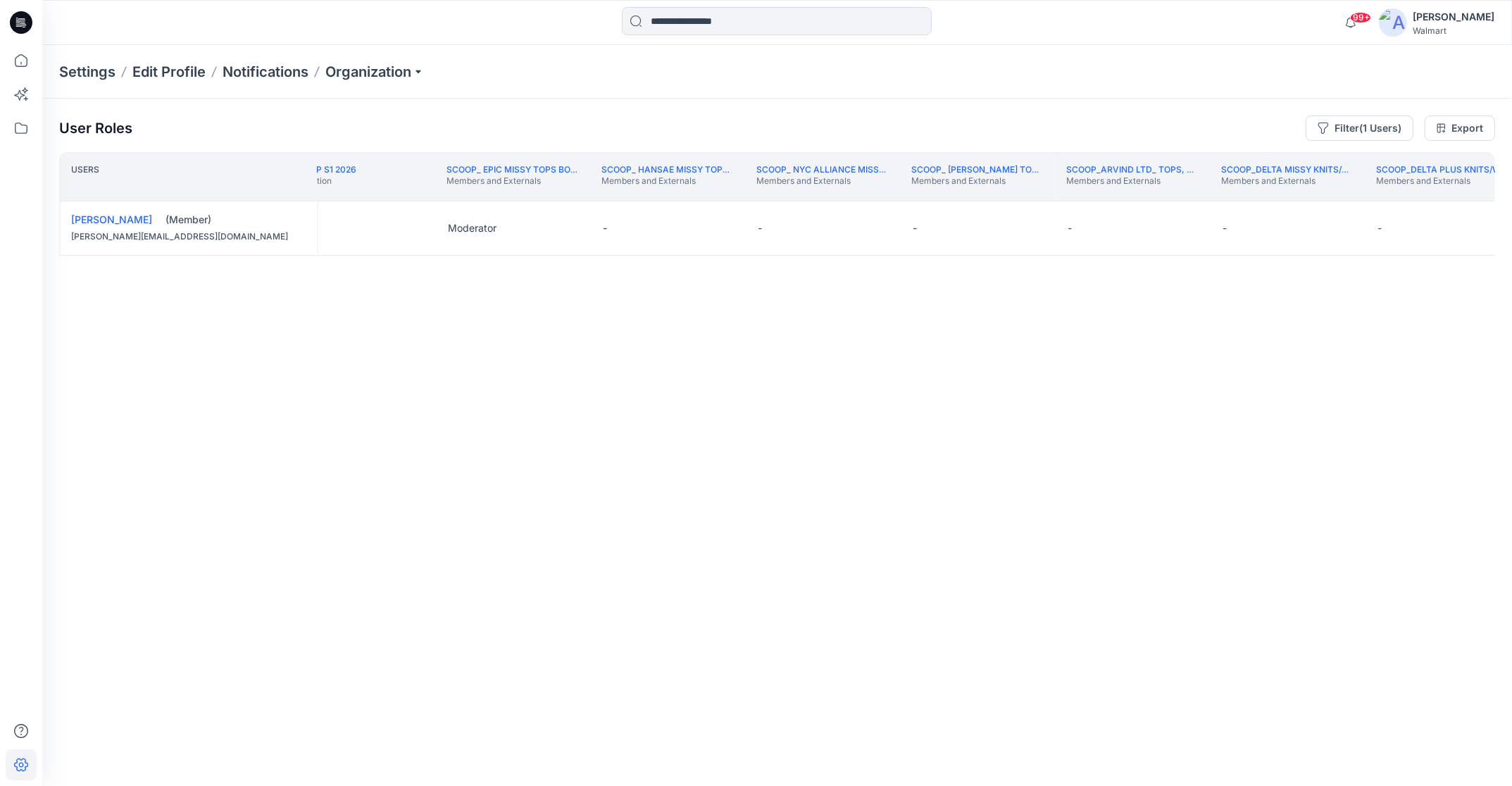
scroll to position [0, 212705]
click at [722, 225] on button "Edit Role" at bounding box center [719, 228] width 26 height 26
click at [690, 339] on button "Moderator" at bounding box center [652, 338] width 152 height 26
click at [872, 222] on button "Edit Role" at bounding box center [873, 228] width 26 height 26
click at [830, 337] on button "Moderator" at bounding box center [807, 338] width 152 height 26
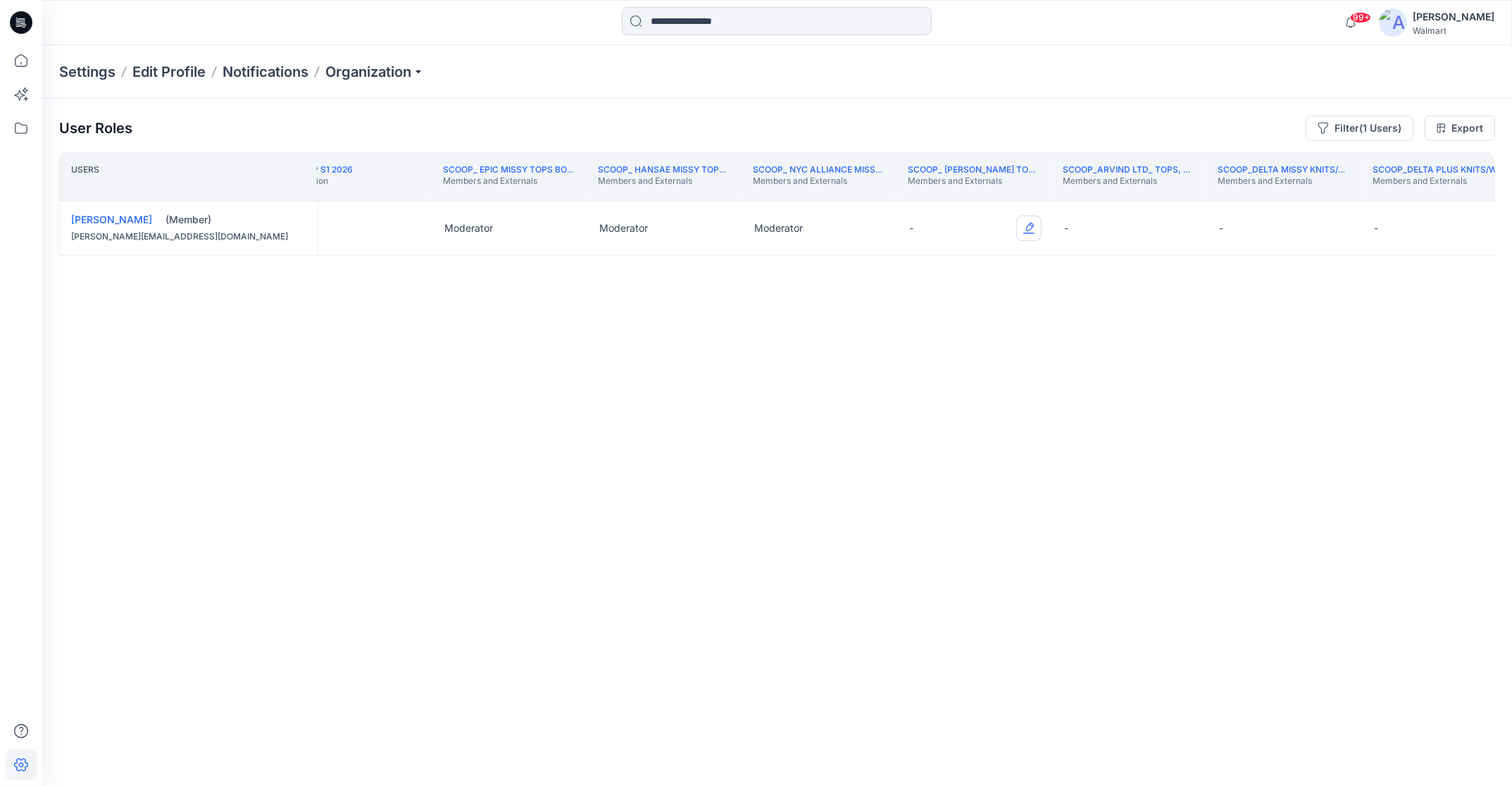
click at [1025, 229] on button "Edit Role" at bounding box center [1029, 228] width 26 height 26
click at [994, 342] on button "Moderator" at bounding box center [962, 338] width 152 height 26
click at [1181, 226] on button "Edit Role" at bounding box center [1184, 228] width 26 height 26
click at [1188, 222] on button "Edit Role" at bounding box center [1184, 228] width 26 height 26
click at [1139, 334] on button "Moderator" at bounding box center [1116, 338] width 152 height 26
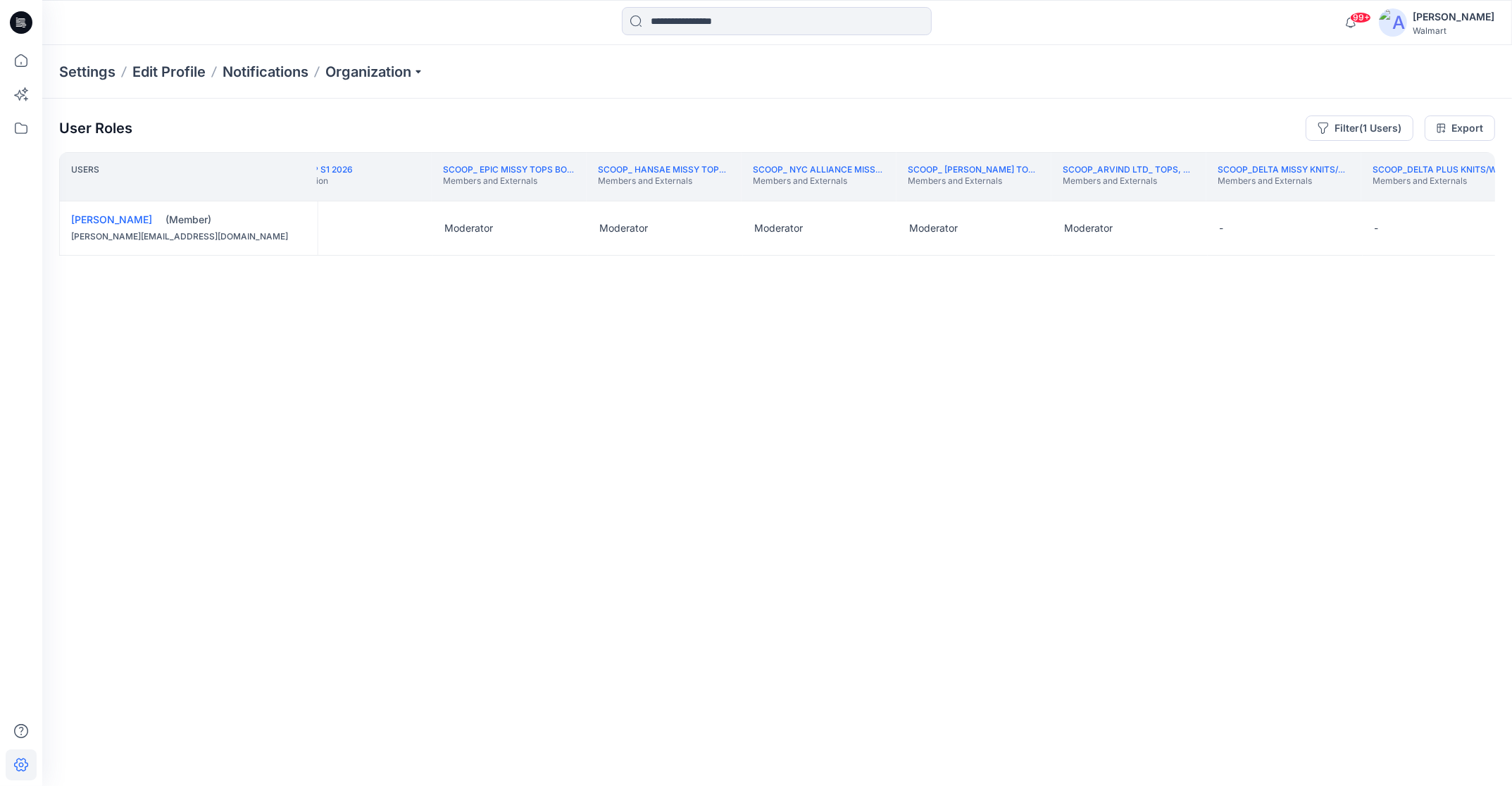
click at [1241, 193] on th "Scoop_Delta Missy Knits/Woven Members and Externals" at bounding box center [1284, 177] width 155 height 49
click at [1241, 225] on button "Edit Role" at bounding box center [1338, 228] width 26 height 26
click at [1241, 343] on button "Moderator" at bounding box center [1271, 338] width 152 height 26
click at [1241, 186] on p "Members and Externals" at bounding box center [1438, 180] width 133 height 11
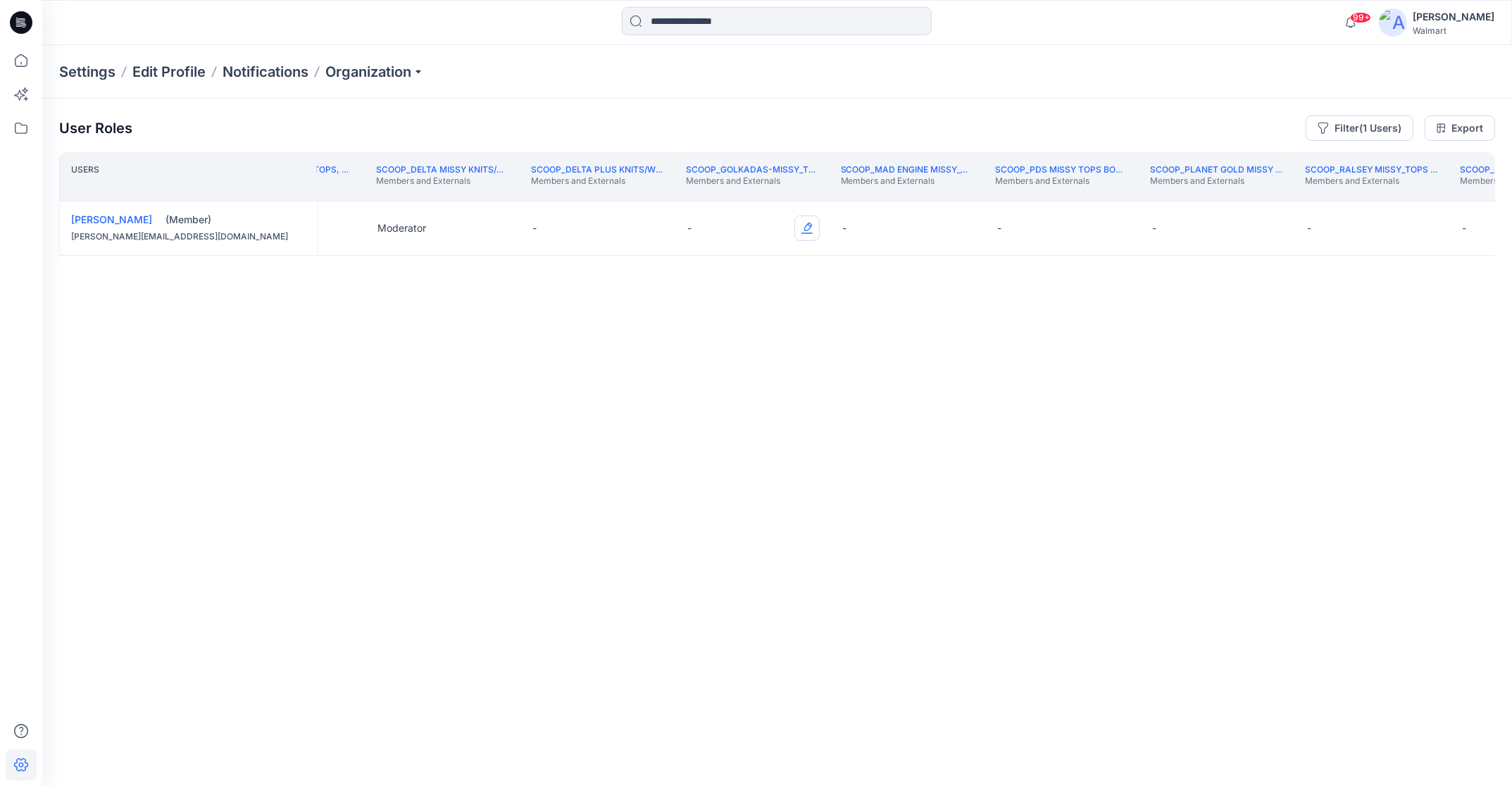
click at [811, 222] on button "Edit Role" at bounding box center [807, 228] width 26 height 26
click at [759, 328] on button "Moderator" at bounding box center [740, 338] width 152 height 26
click at [965, 229] on button "Edit Role" at bounding box center [962, 228] width 26 height 26
click at [910, 340] on button "Moderator" at bounding box center [895, 338] width 152 height 26
click at [1117, 227] on button "Edit Role" at bounding box center [1117, 228] width 26 height 26
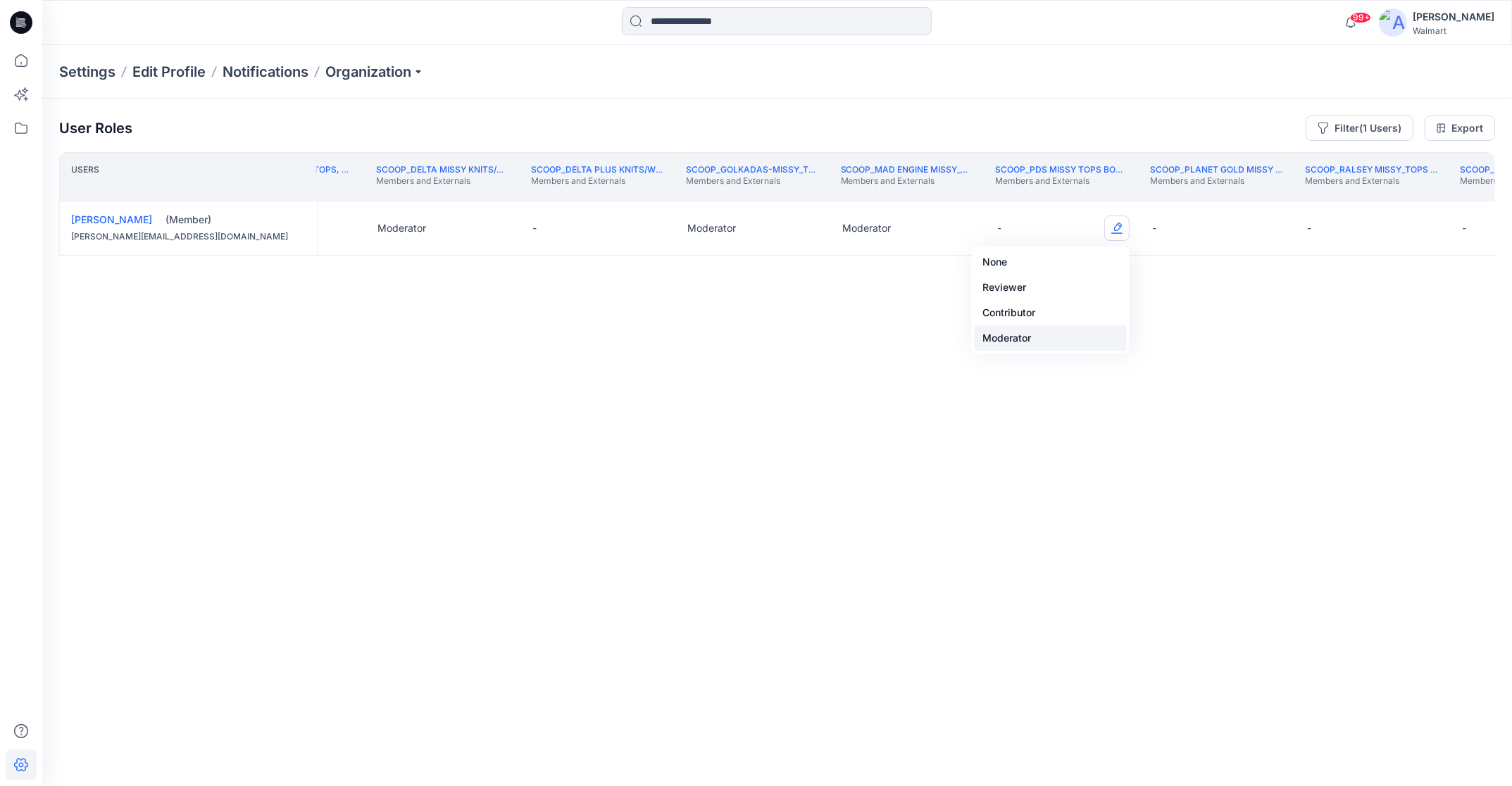
click at [1056, 334] on button "Moderator" at bounding box center [1049, 338] width 152 height 26
click at [1241, 229] on button "Edit Role" at bounding box center [1271, 228] width 26 height 26
click at [1219, 339] on button "Moderator" at bounding box center [1204, 338] width 152 height 26
click at [1241, 228] on button "Edit Role" at bounding box center [1427, 228] width 26 height 26
drag, startPoint x: 1349, startPoint y: 335, endPoint x: 1375, endPoint y: 329, distance: 26.7
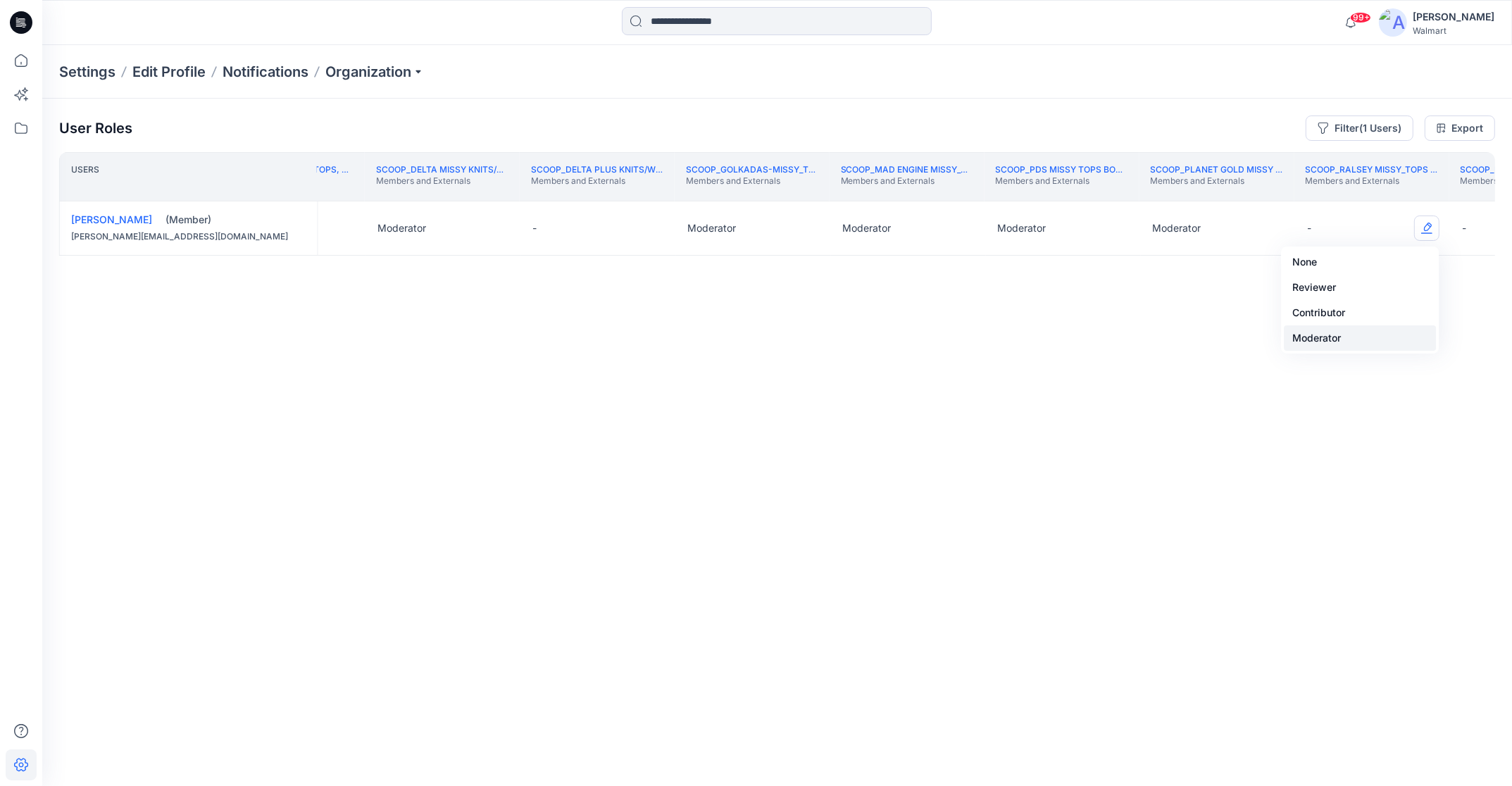
click at [1241, 335] on button "Moderator" at bounding box center [1359, 338] width 152 height 26
click at [1241, 196] on th "Scoop_Ralsey Plus_Tops/Bottoms/Dresses Members and Externals" at bounding box center [1527, 177] width 155 height 49
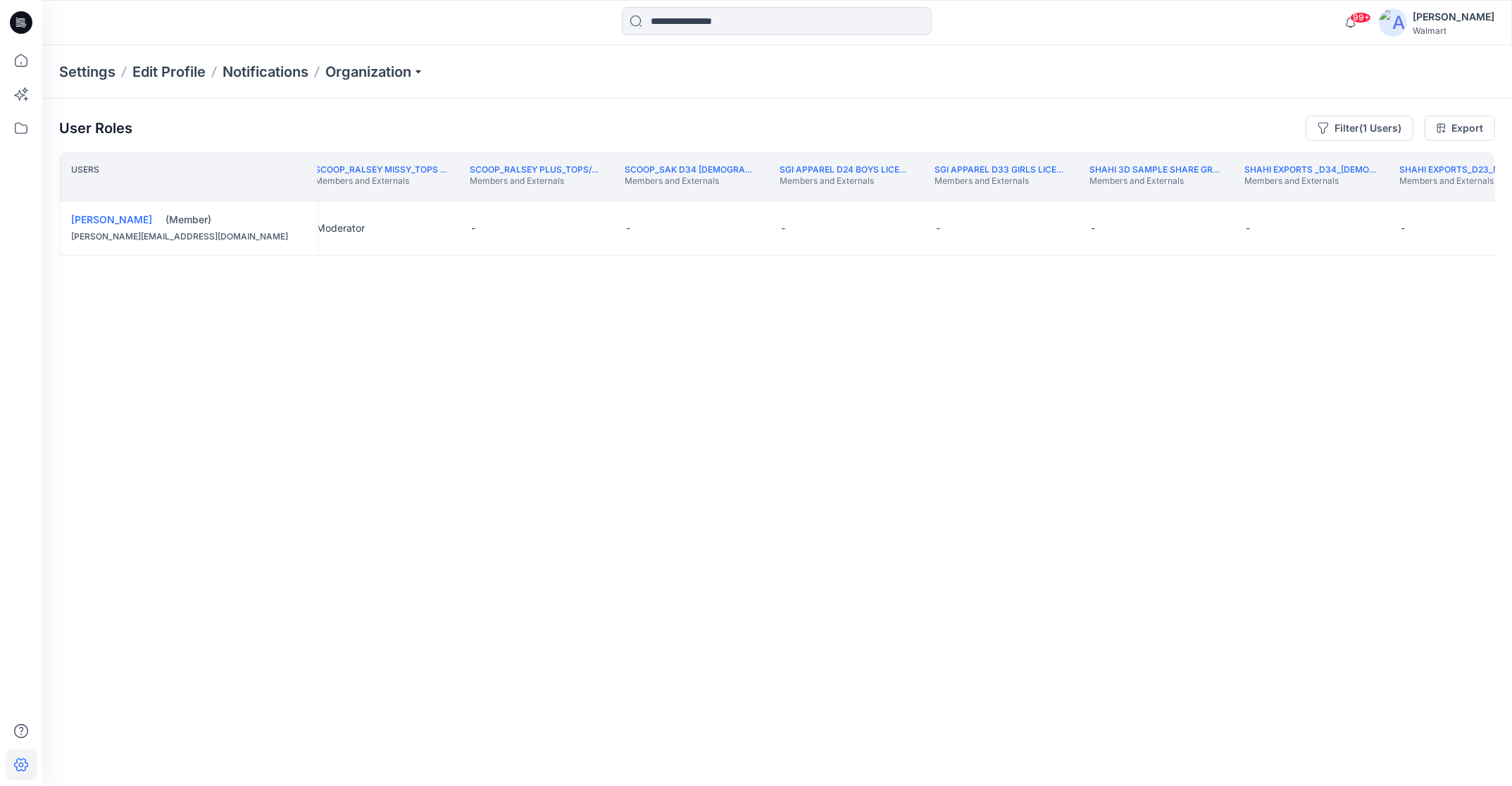
scroll to position [0, 214583]
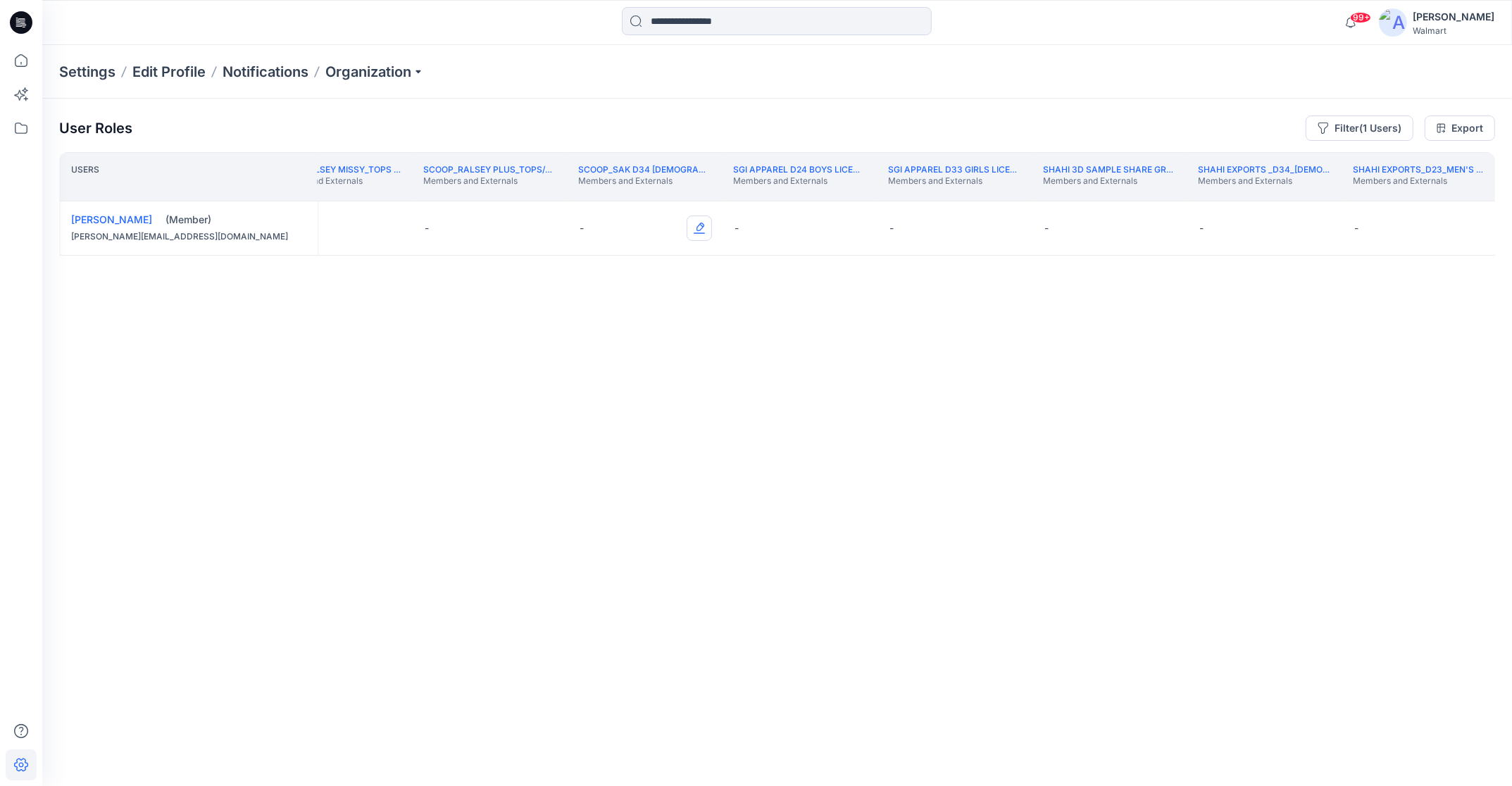
click at [700, 232] on button "Edit Role" at bounding box center [700, 228] width 26 height 26
click at [700, 222] on button "Edit Role" at bounding box center [700, 228] width 26 height 26
click at [638, 339] on button "Moderator" at bounding box center [633, 338] width 152 height 26
click at [783, 131] on div "User Roles Filter (1 Users) Export" at bounding box center [776, 129] width 1435 height 26
click at [1241, 193] on th "SHAHI EXPORTS_D23_Men's Tops Members and Externals" at bounding box center [1419, 177] width 155 height 49
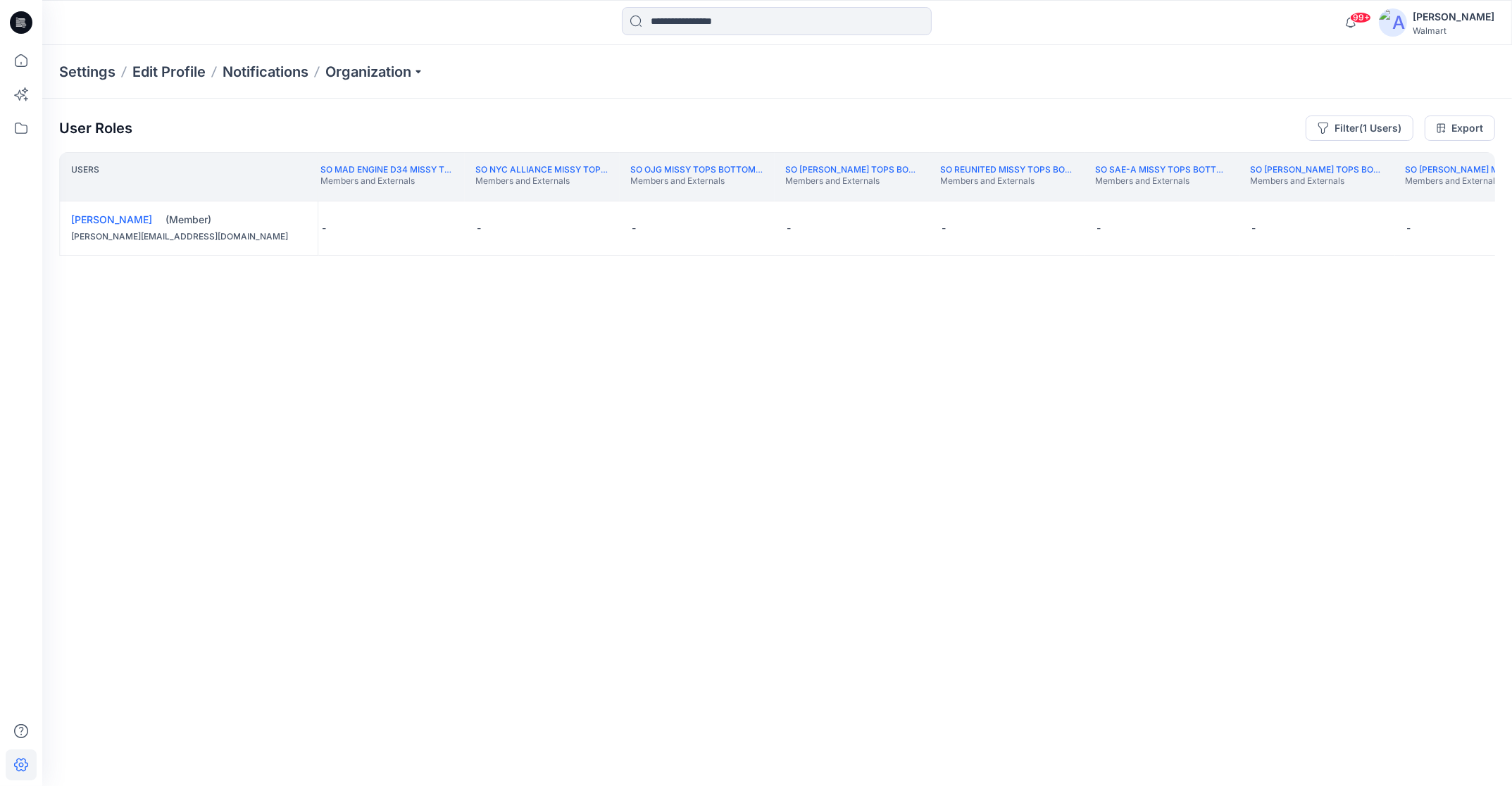
scroll to position [0, 222768]
click at [180, 417] on div "Users SO Li & [PERSON_NAME] Plus knit/Woven Members and Externals SO Mad Engine…" at bounding box center [776, 441] width 1435 height 578
click at [1241, 196] on th "SO [PERSON_NAME] Missy Tops Bottom Dress Members and Externals" at bounding box center [1443, 177] width 155 height 49
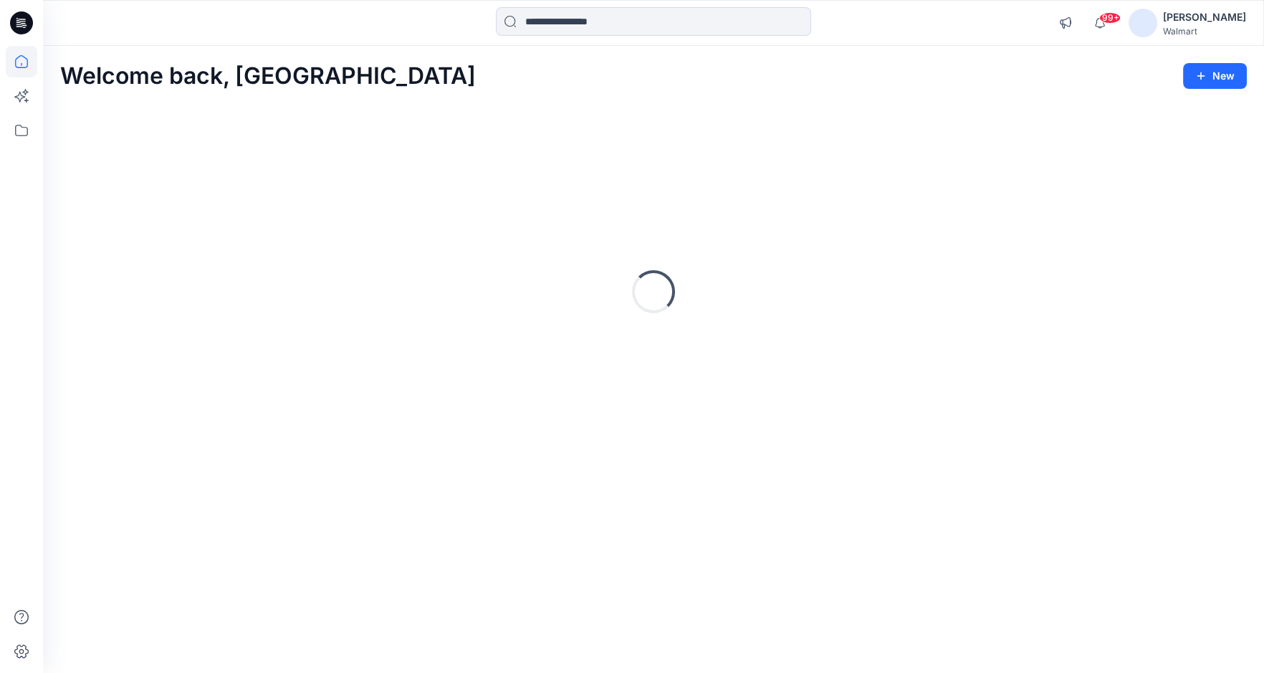
click at [403, 29] on div at bounding box center [653, 23] width 611 height 32
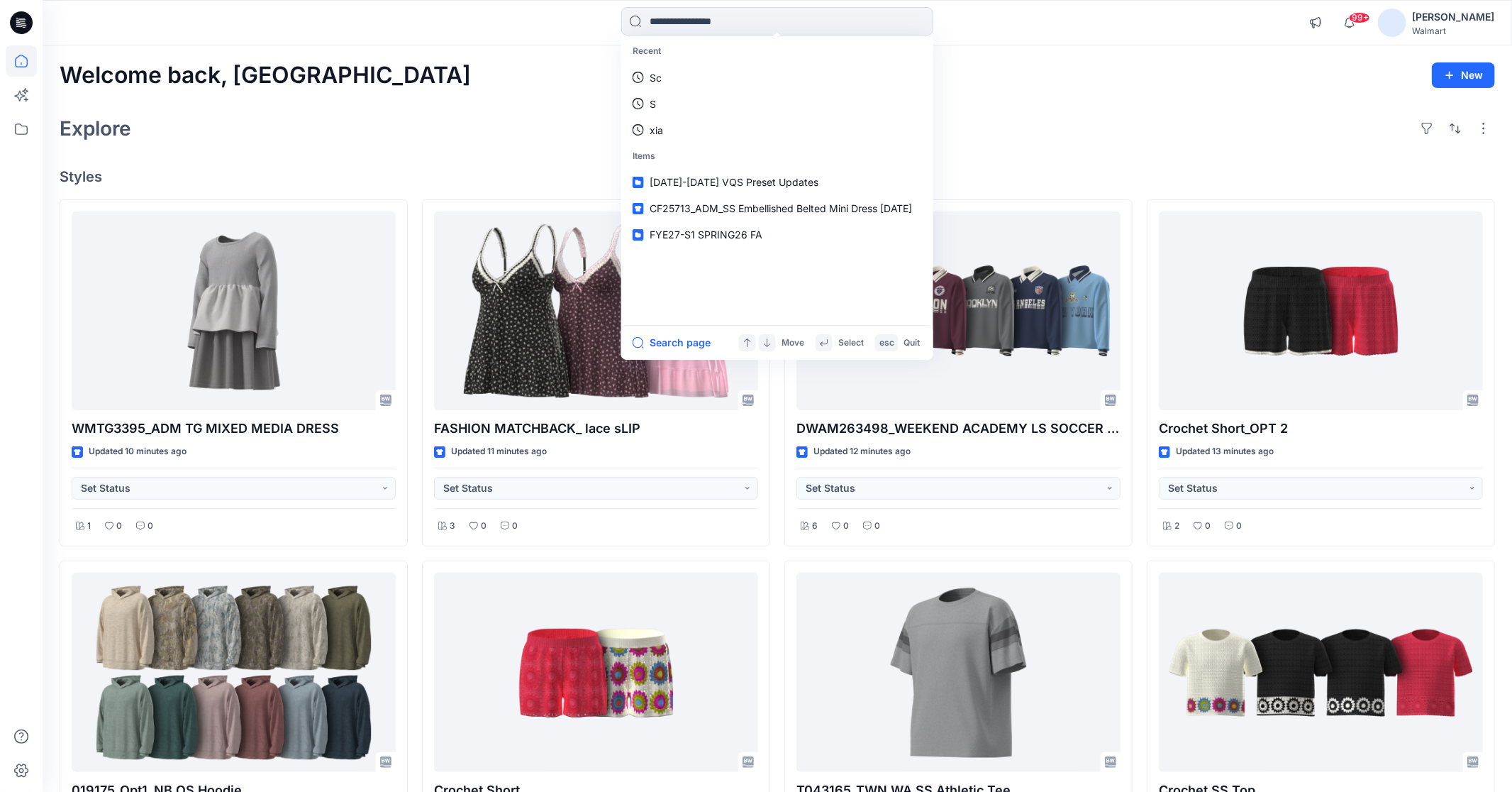
click at [1068, 38] on div "Recent Sc S xia Items 2024-2025 VQS Preset Updates CF25713_ADM_SS Embellished B…" at bounding box center [777, 23] width 734 height 32
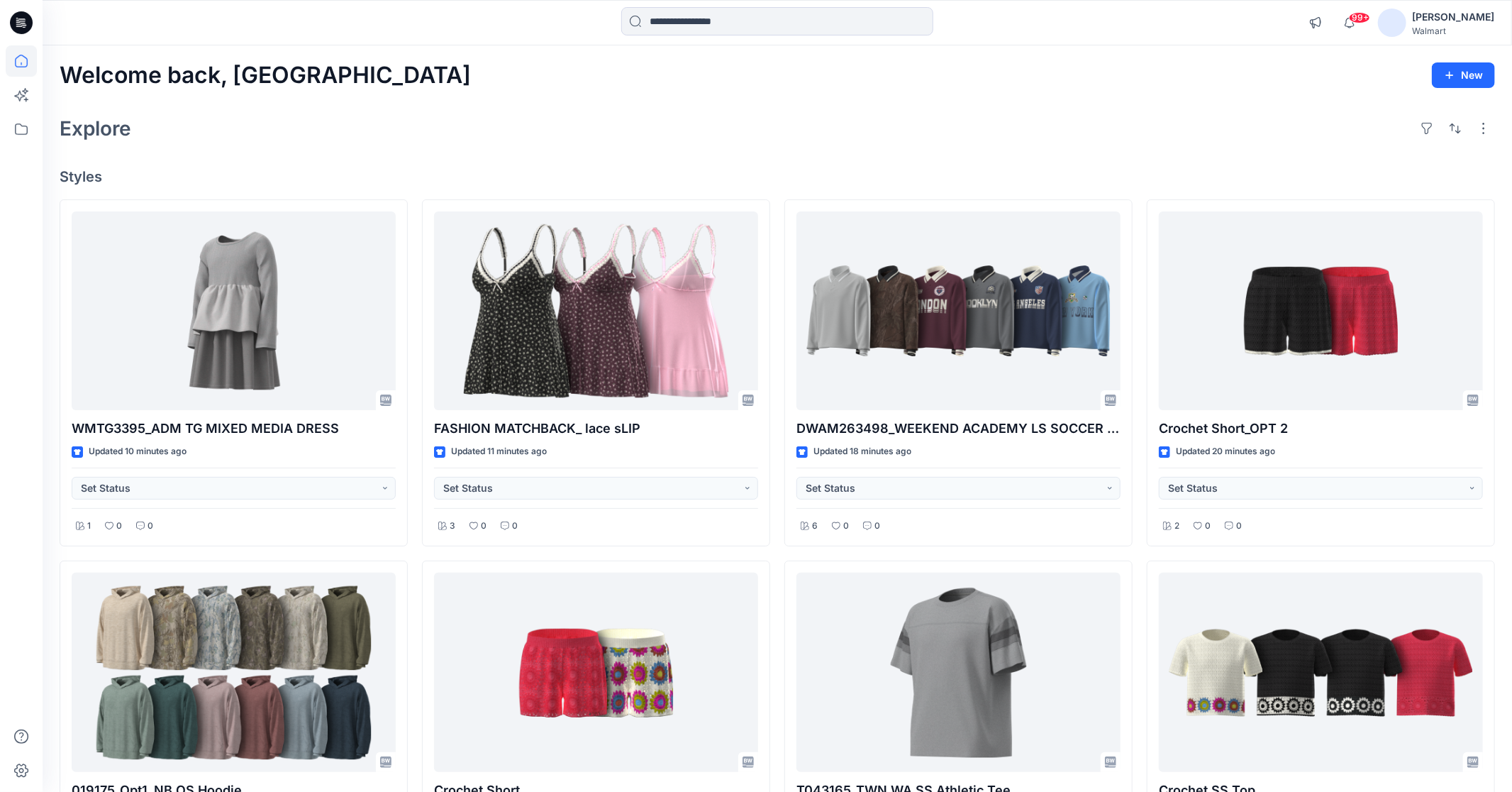
click at [1087, 22] on div at bounding box center [777, 23] width 734 height 32
click at [996, 34] on div at bounding box center [777, 23] width 734 height 32
